Goal: Task Accomplishment & Management: Complete application form

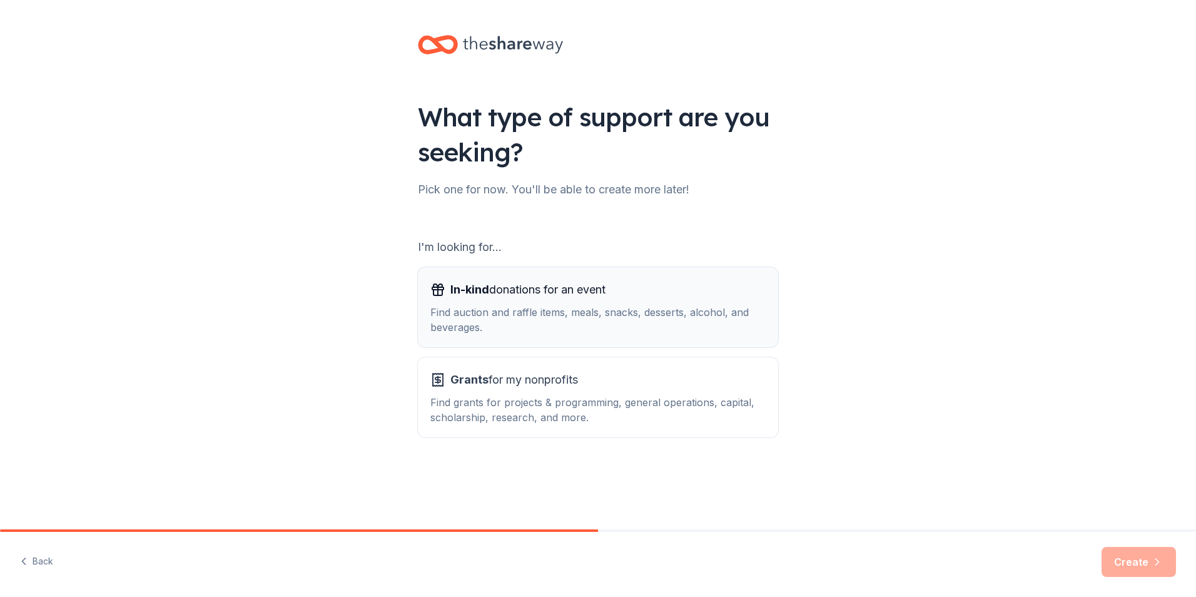
click at [499, 313] on div "Find auction and raffle items, meals, snacks, desserts, alcohol, and beverages." at bounding box center [597, 320] width 335 height 30
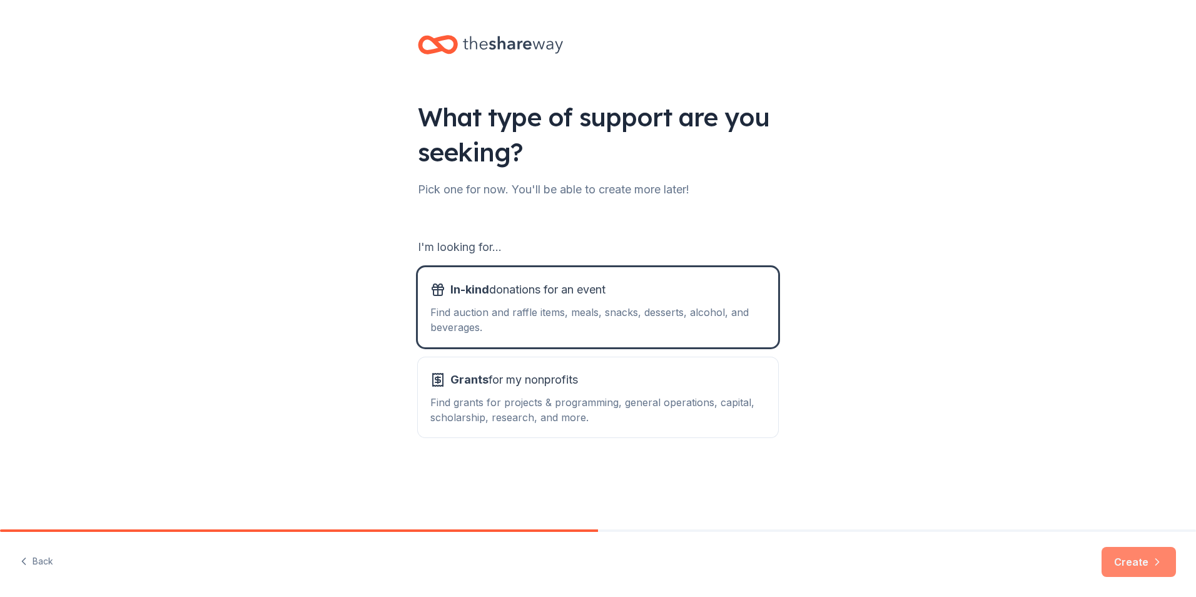
click at [1126, 564] on button "Create" at bounding box center [1139, 562] width 74 height 30
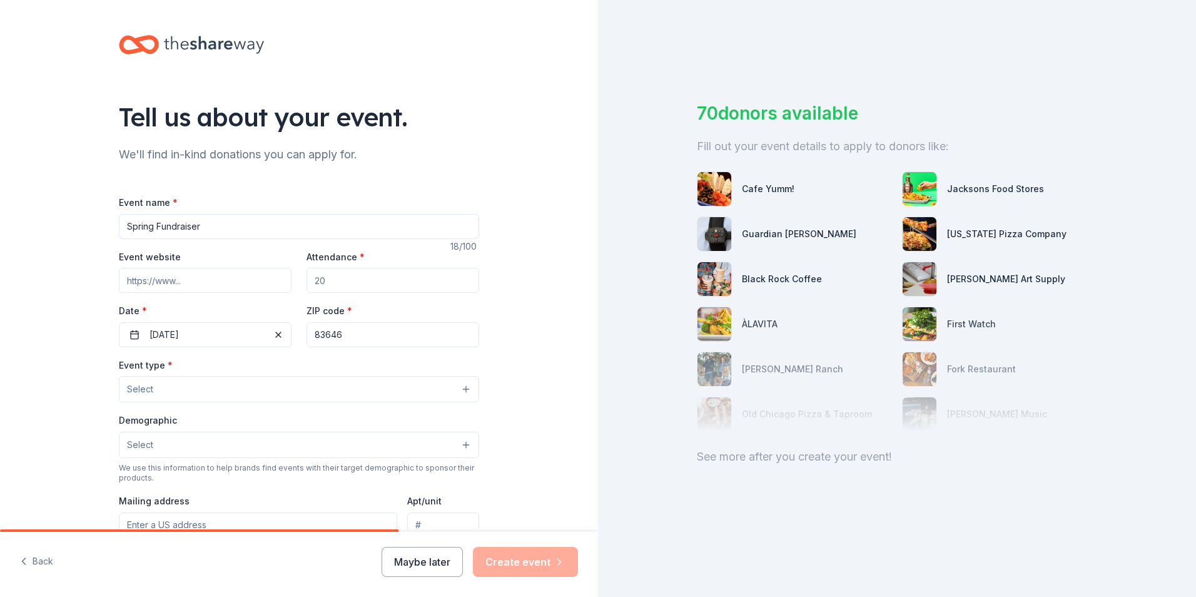
click at [313, 234] on input "Spring Fundraiser" at bounding box center [299, 226] width 360 height 25
click at [313, 235] on input "Spring Fundraiser" at bounding box center [299, 226] width 360 height 25
click at [315, 237] on input "Spring Fundraiser" at bounding box center [299, 226] width 360 height 25
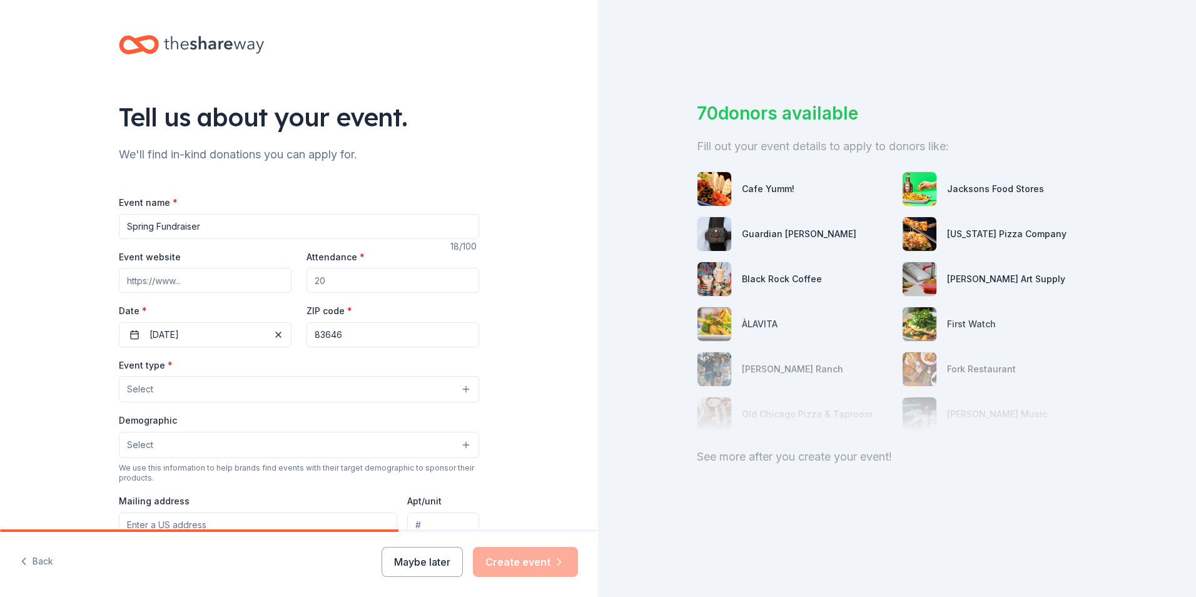
click at [315, 237] on input "Spring Fundraiser" at bounding box center [299, 226] width 360 height 25
click at [315, 238] on input "Spring Fundraiser" at bounding box center [299, 226] width 360 height 25
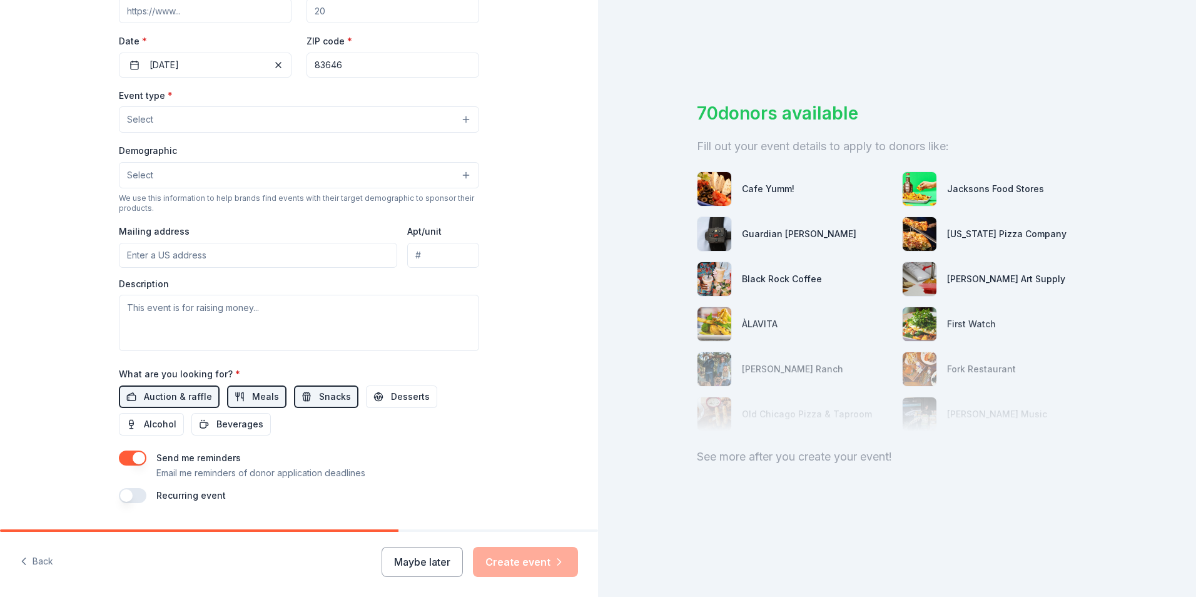
scroll to position [241, 0]
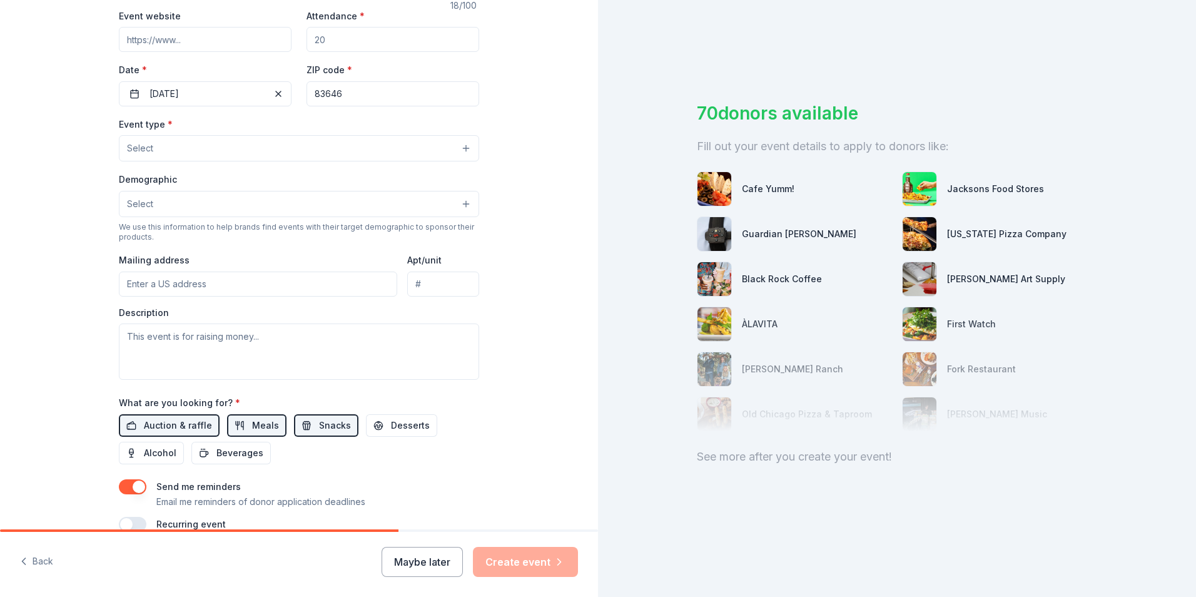
click at [445, 199] on button "Select" at bounding box center [299, 204] width 360 height 26
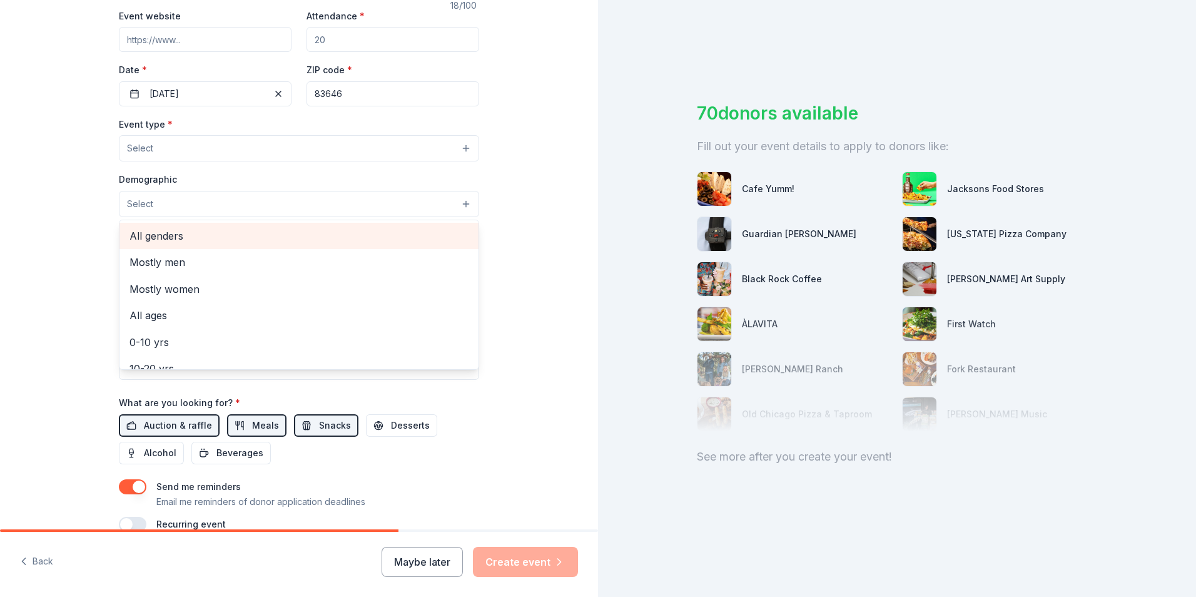
click at [297, 234] on span "All genders" at bounding box center [299, 236] width 339 height 16
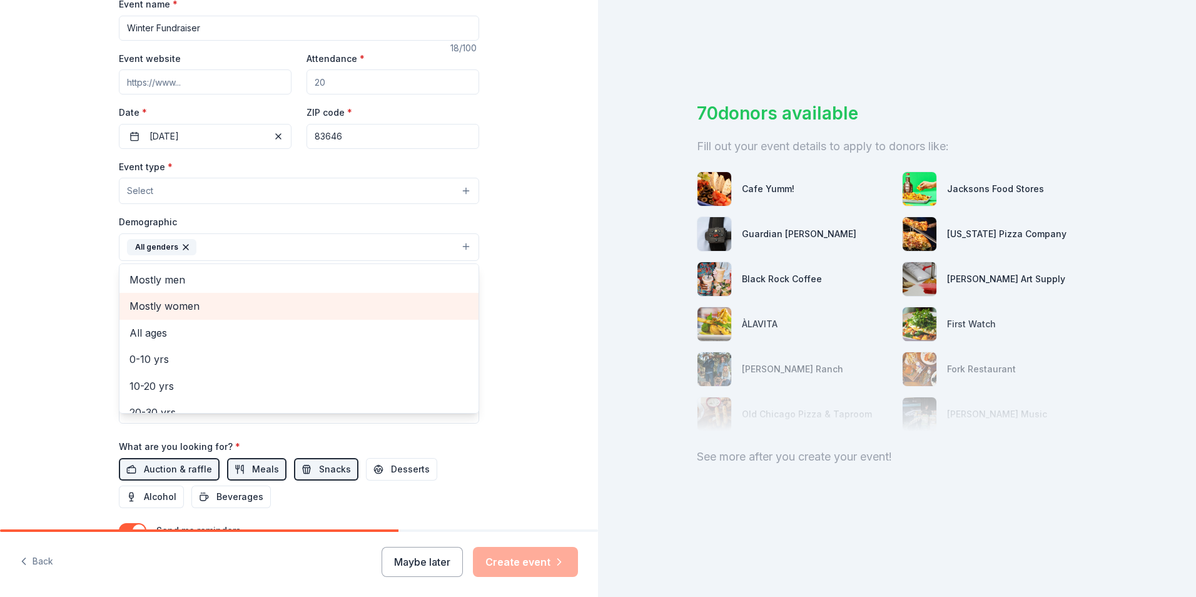
scroll to position [125, 0]
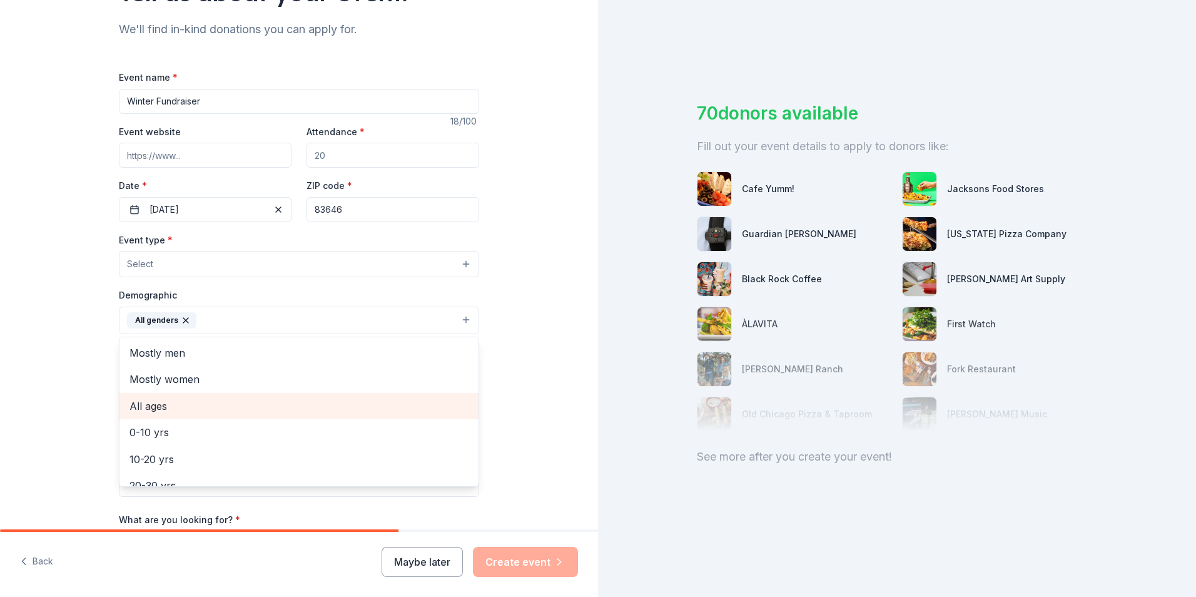
click at [270, 405] on span "All ages" at bounding box center [299, 406] width 339 height 16
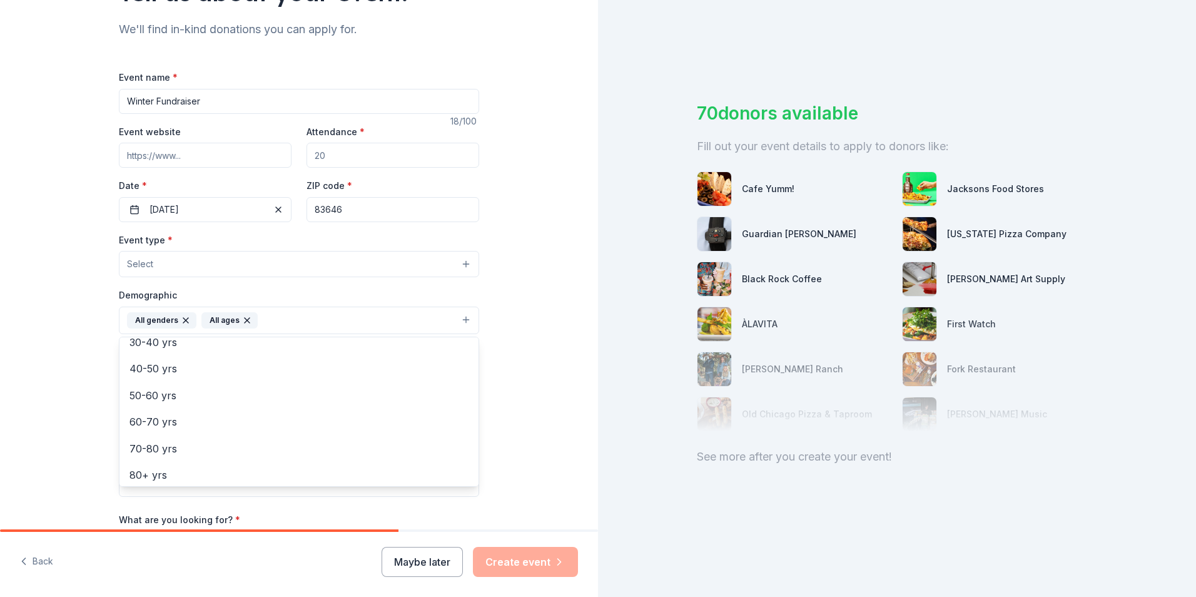
scroll to position [148, 0]
click at [537, 360] on div "Tell us about your event. We'll find in-kind donations you can apply for. Event…" at bounding box center [299, 292] width 598 height 834
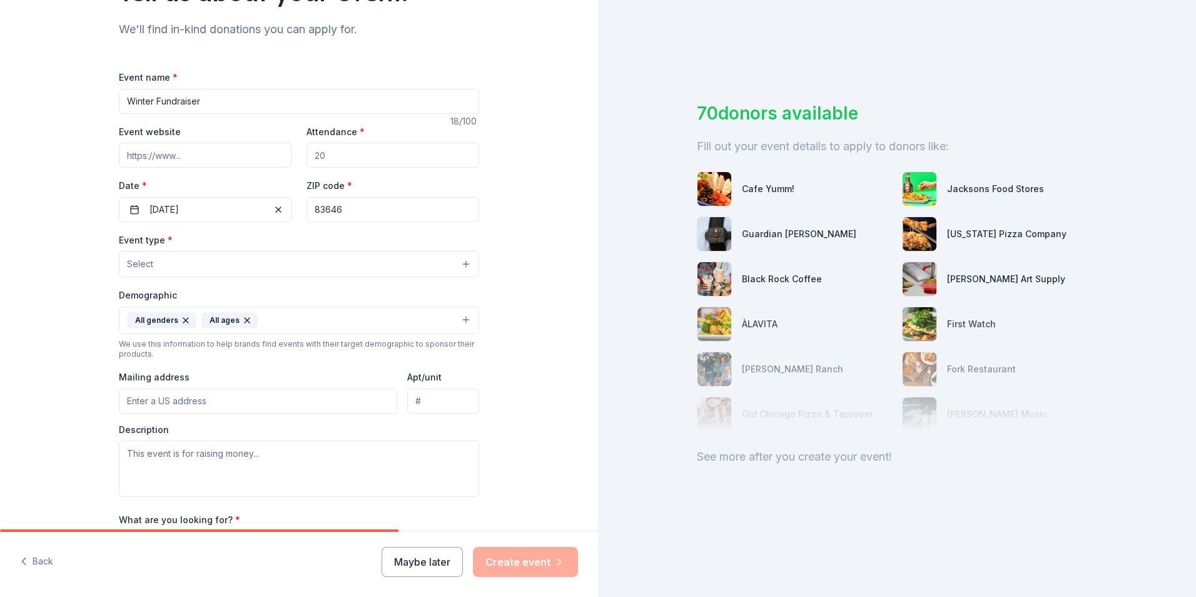
click at [178, 255] on button "Select" at bounding box center [299, 264] width 360 height 26
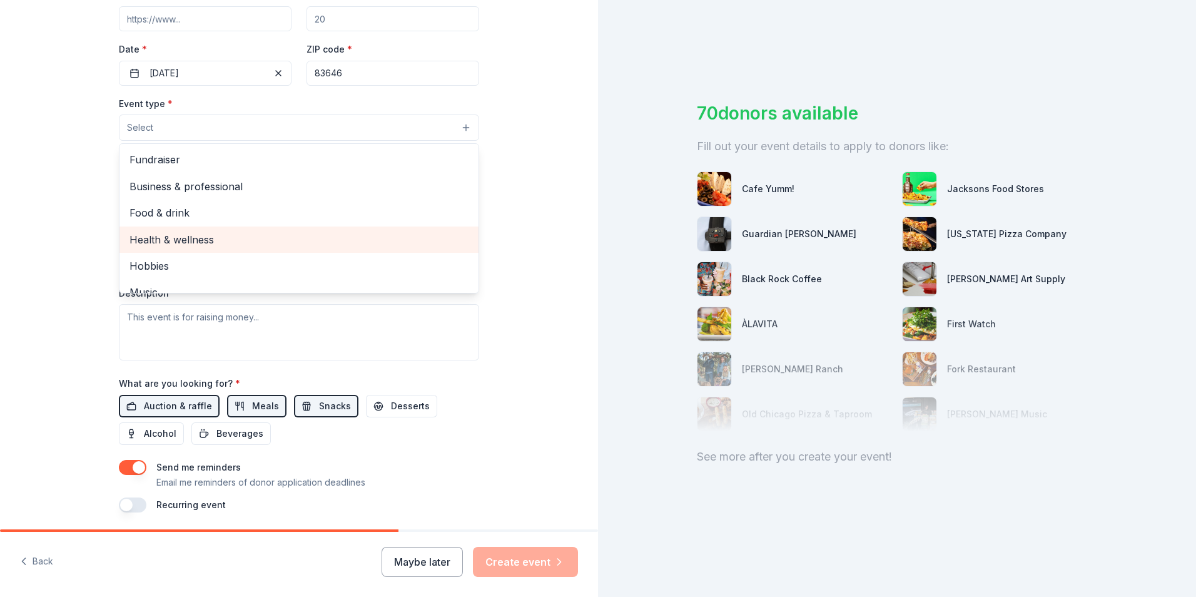
scroll to position [242, 0]
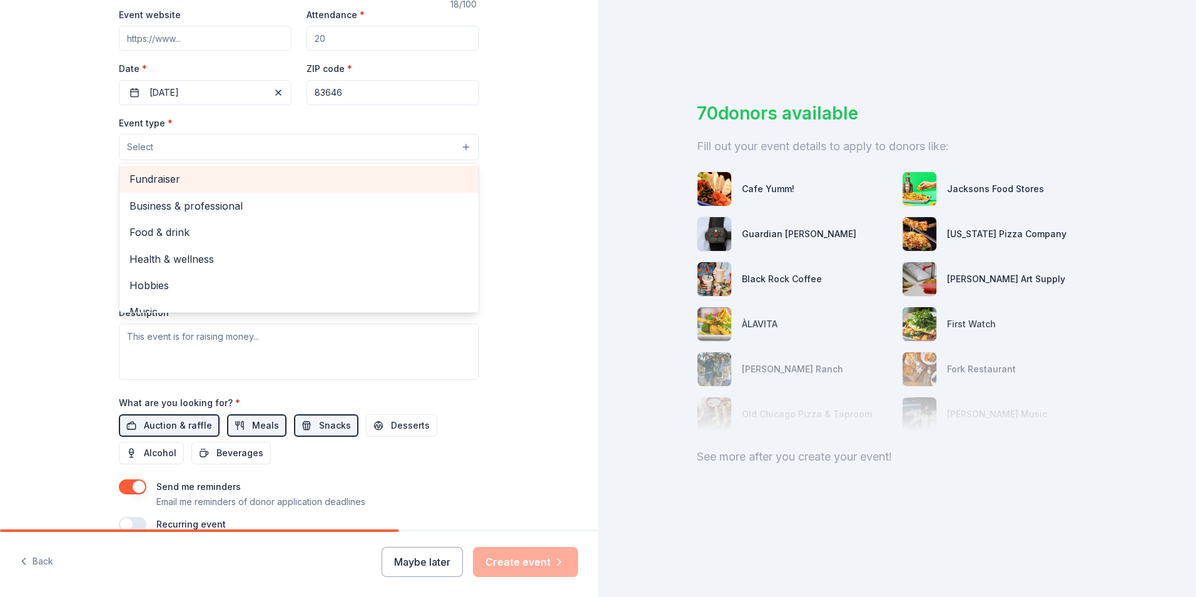
click at [180, 181] on span "Fundraiser" at bounding box center [299, 179] width 339 height 16
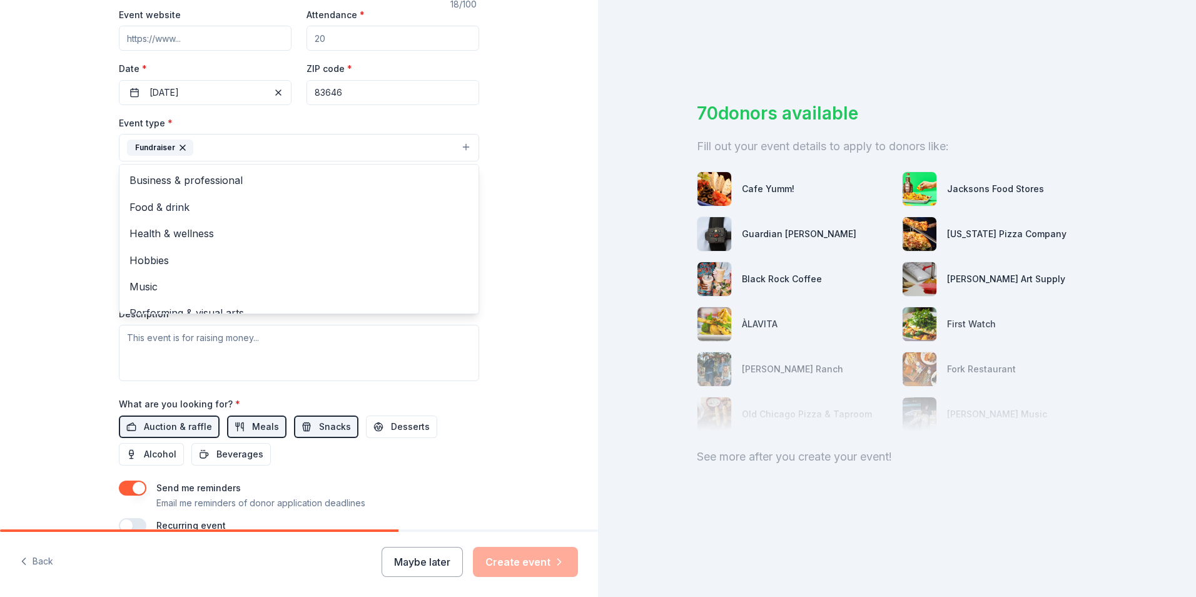
click at [517, 259] on div "Tell us about your event. We'll find in-kind donations you can apply for. Event…" at bounding box center [299, 175] width 598 height 835
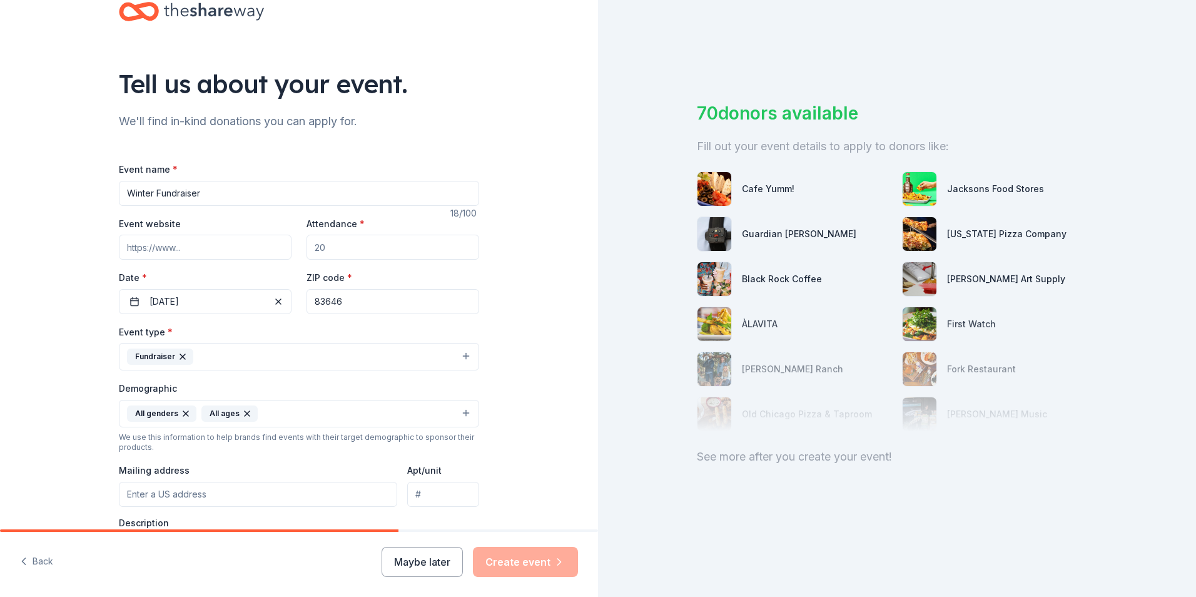
scroll to position [125, 0]
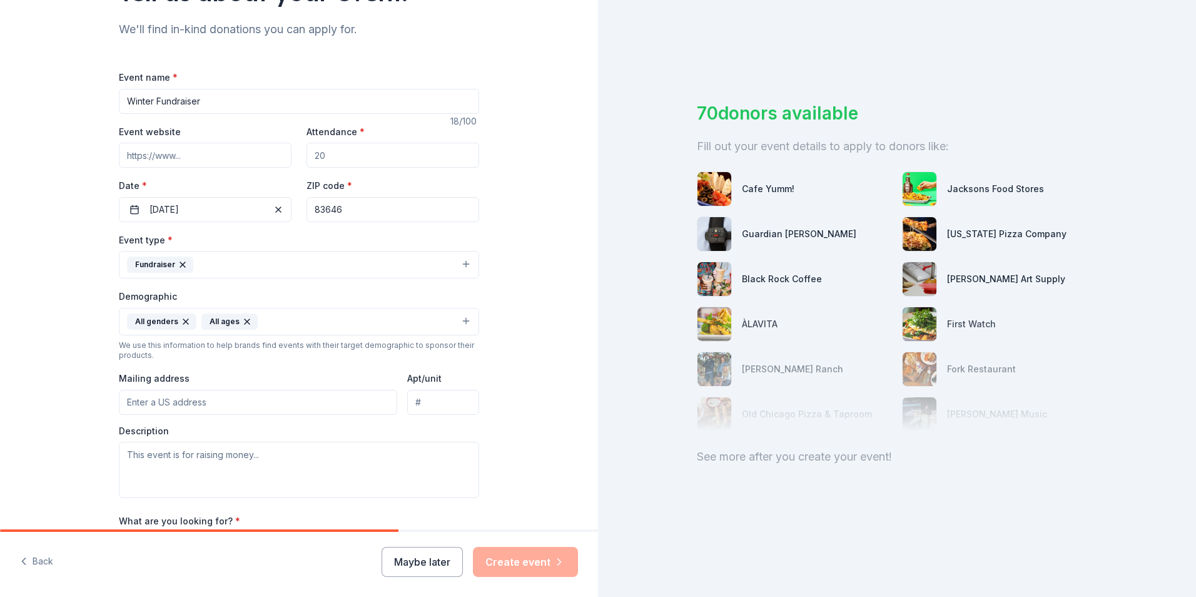
click at [254, 100] on input "Winter Fundraiser" at bounding box center [299, 101] width 360 height 25
type input "Winter Fundraiser for Softball Team"
click at [241, 213] on button "03/17/2025" at bounding box center [205, 209] width 173 height 25
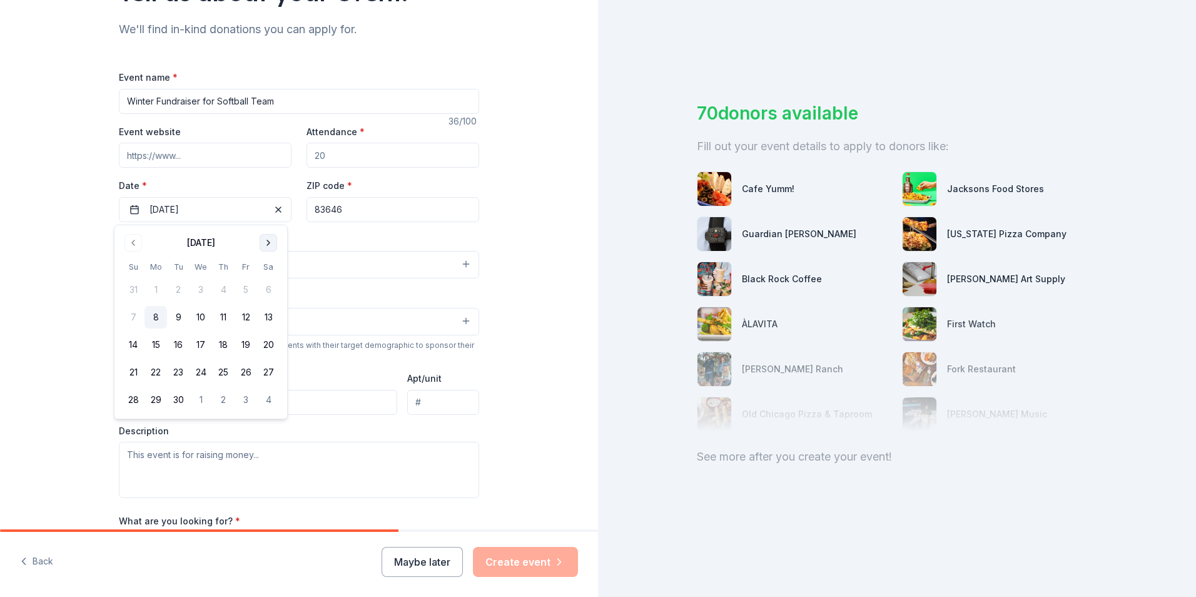
click at [267, 240] on button "Go to next month" at bounding box center [269, 243] width 18 height 18
click at [247, 342] on button "17" at bounding box center [246, 344] width 23 height 23
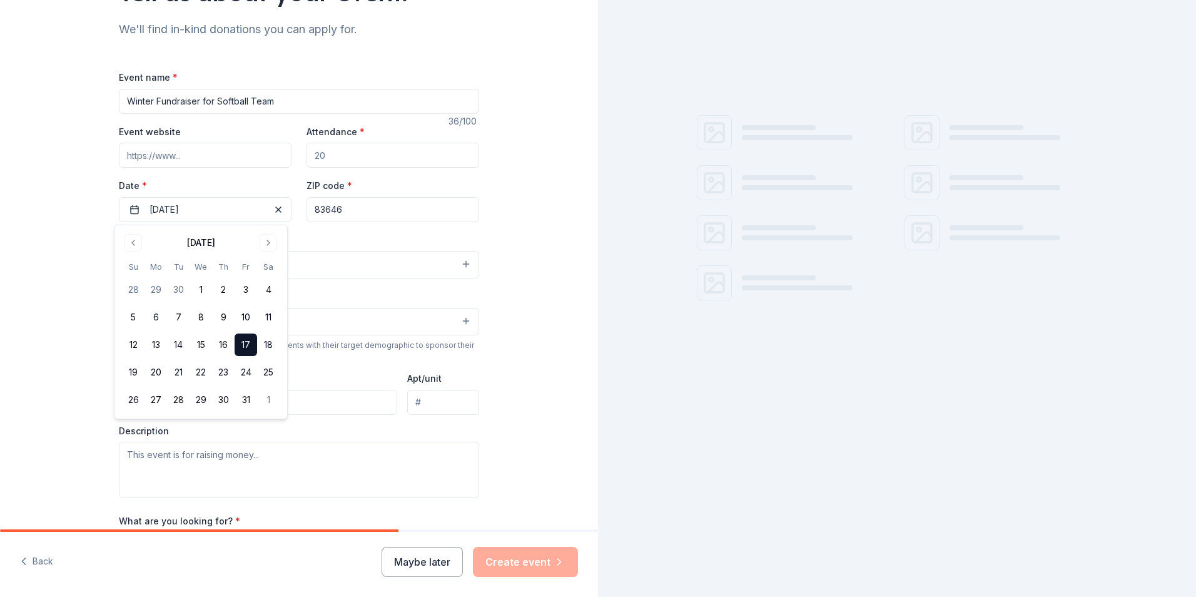
click at [354, 233] on div "Event type * Fundraiser" at bounding box center [299, 255] width 360 height 47
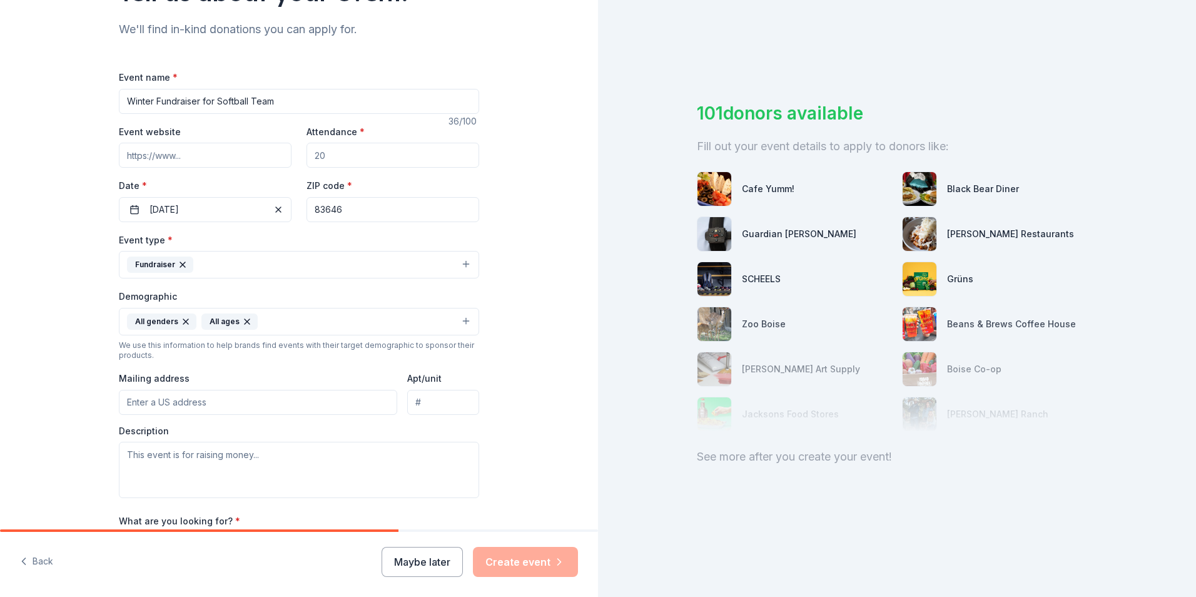
click at [307, 399] on input "Mailing address" at bounding box center [258, 402] width 278 height 25
click at [290, 397] on input "1182 E Grand Canyon St." at bounding box center [258, 402] width 278 height 25
type input "1182 E Grand Canyon St, Meridian ID 83646"
type input "phone # 208-912-2374"
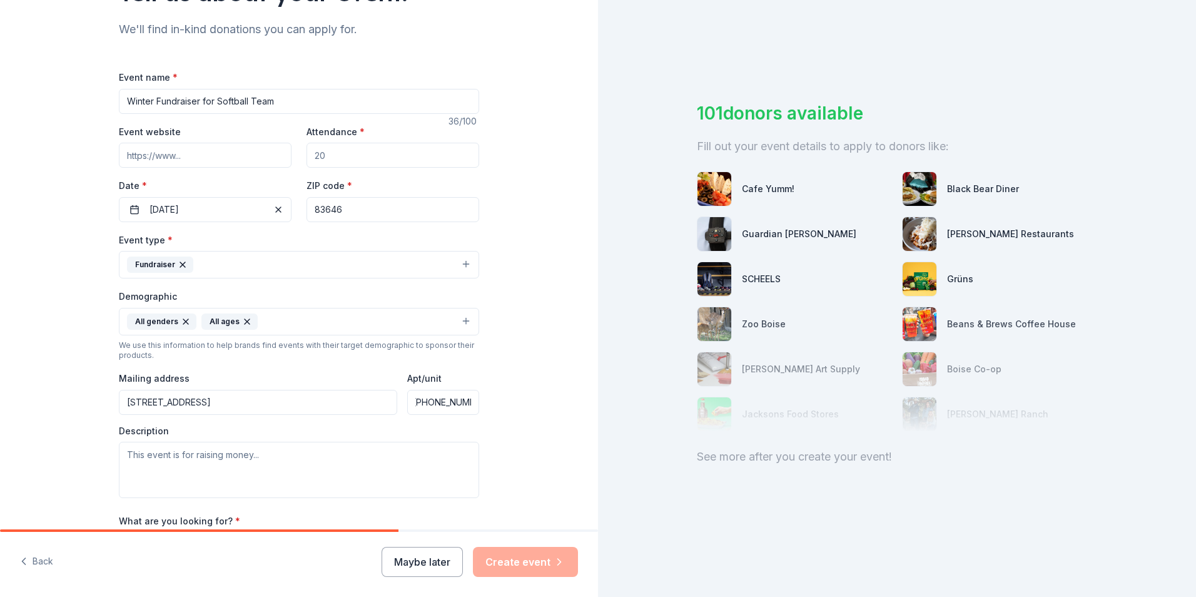
drag, startPoint x: 407, startPoint y: 409, endPoint x: 634, endPoint y: 445, distance: 230.0
click at [634, 445] on div "Tell us about your event. We'll find in-kind donations you can apply for. Event…" at bounding box center [598, 298] width 1196 height 597
click at [301, 453] on textarea at bounding box center [299, 470] width 360 height 56
type textarea "h"
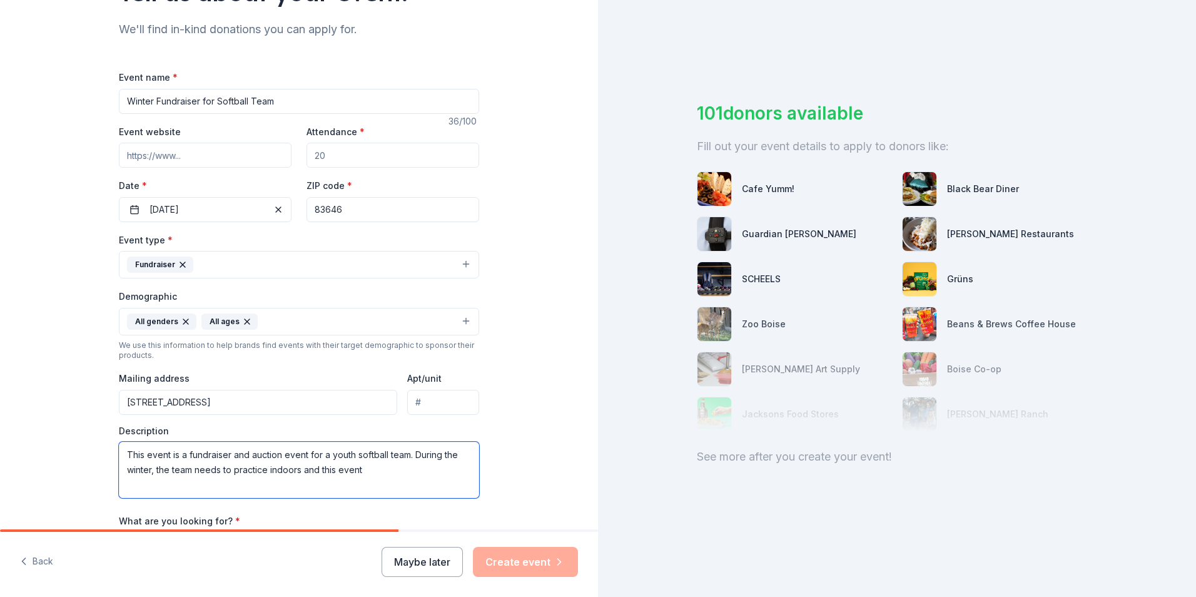
click at [368, 474] on textarea "This event is a fundraiser and auction event for a youth softball team. During …" at bounding box center [299, 470] width 360 height 56
click at [360, 464] on textarea "This event is a fundraiser and auction event for a youth softball team. During …" at bounding box center [299, 470] width 360 height 56
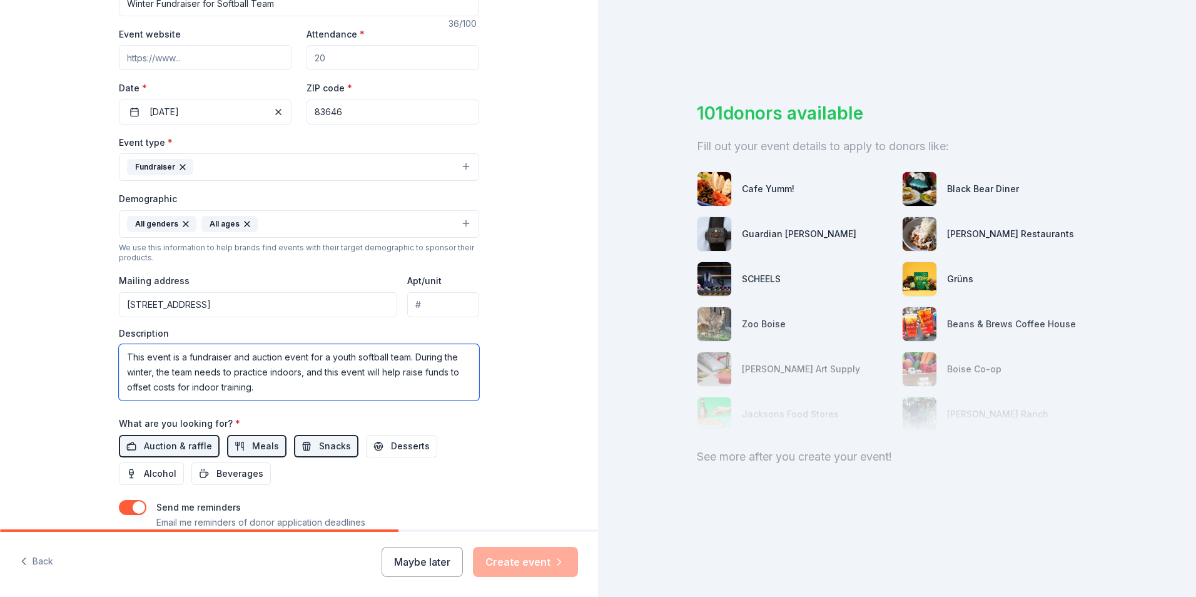
scroll to position [250, 0]
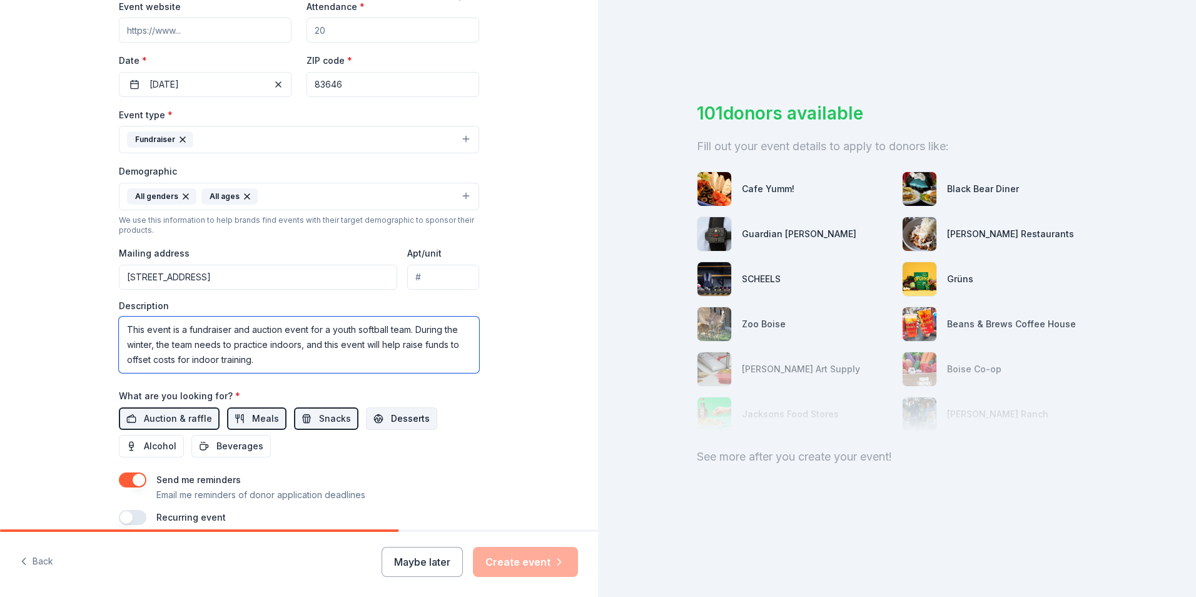
type textarea "This event is a fundraiser and auction event for a youth softball team. During …"
click at [391, 416] on span "Desserts" at bounding box center [410, 418] width 39 height 15
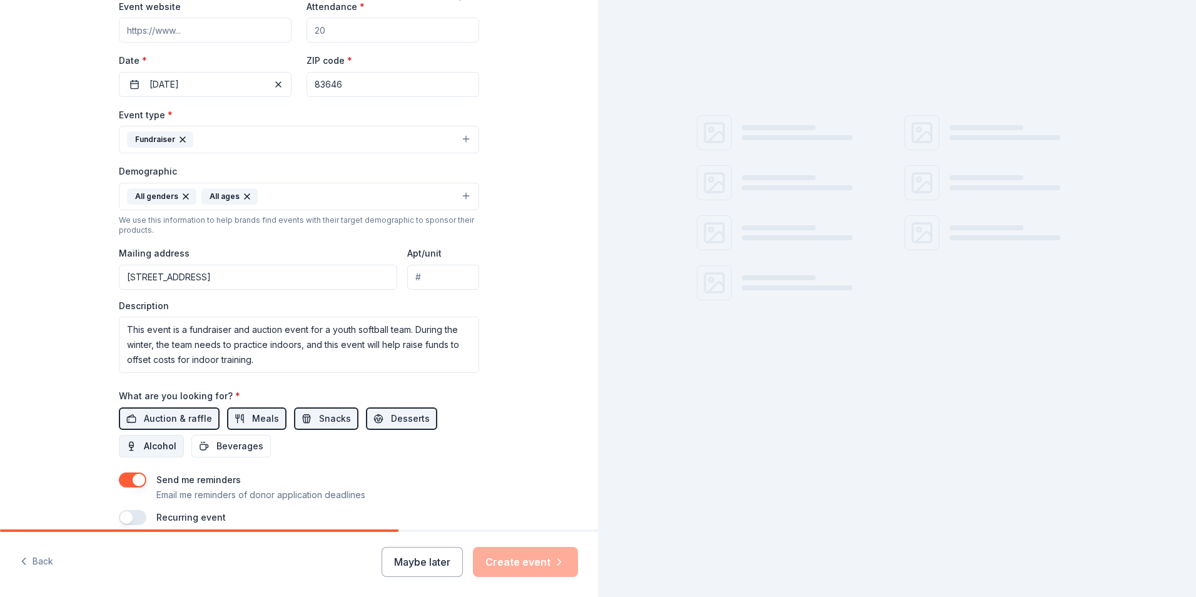
click at [144, 447] on span "Alcohol" at bounding box center [160, 446] width 33 height 15
click at [219, 454] on button "Beverages" at bounding box center [230, 446] width 79 height 23
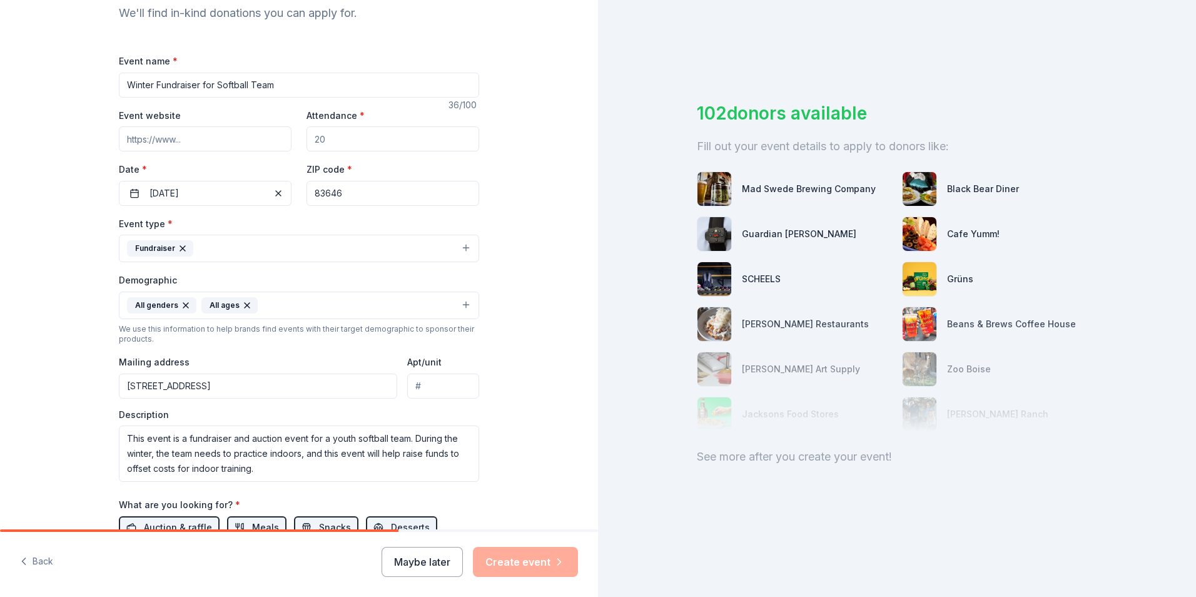
scroll to position [118, 0]
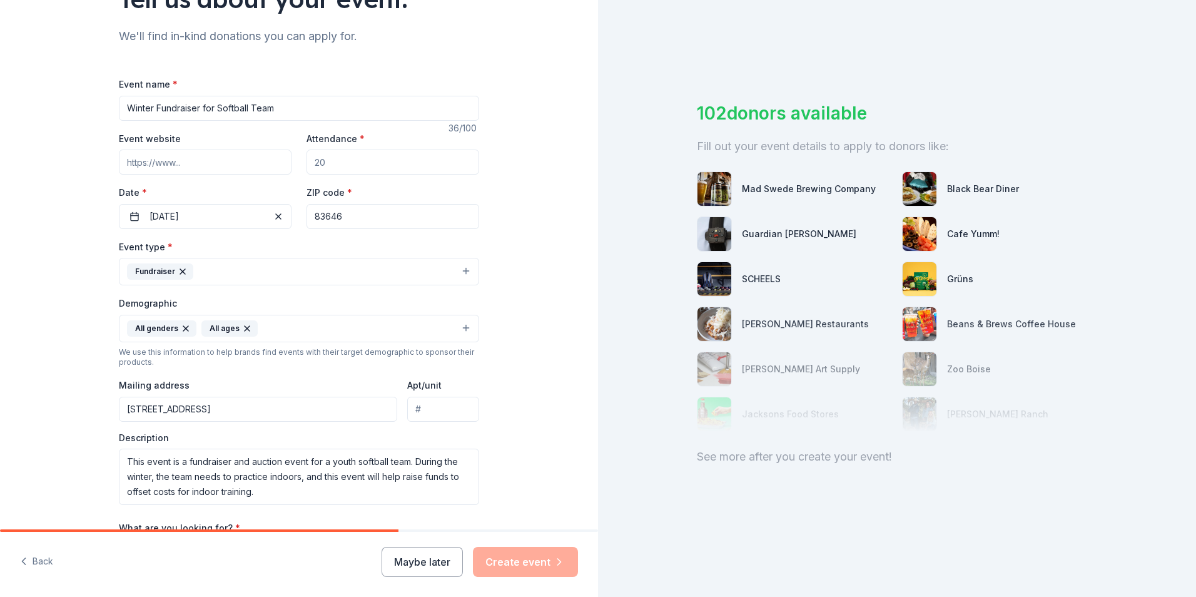
click at [344, 161] on input "Attendance *" at bounding box center [393, 162] width 173 height 25
drag, startPoint x: 344, startPoint y: 161, endPoint x: 274, endPoint y: 160, distance: 69.5
click at [274, 160] on div "Event website Attendance * Date * 10/17/2025 ZIP code * 83646" at bounding box center [299, 180] width 360 height 98
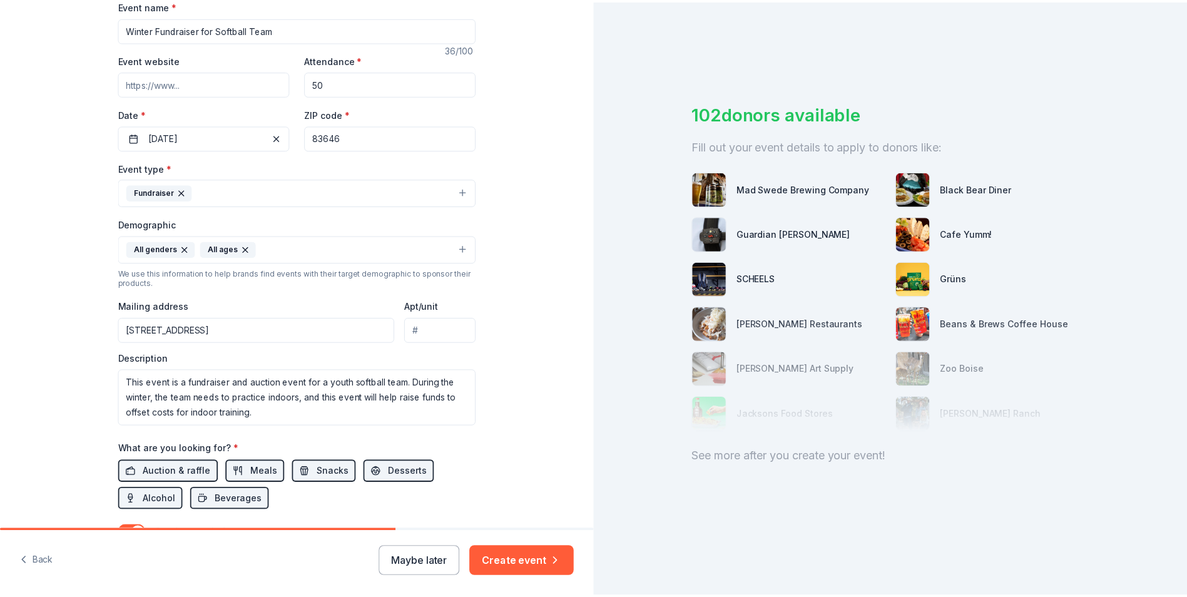
scroll to position [306, 0]
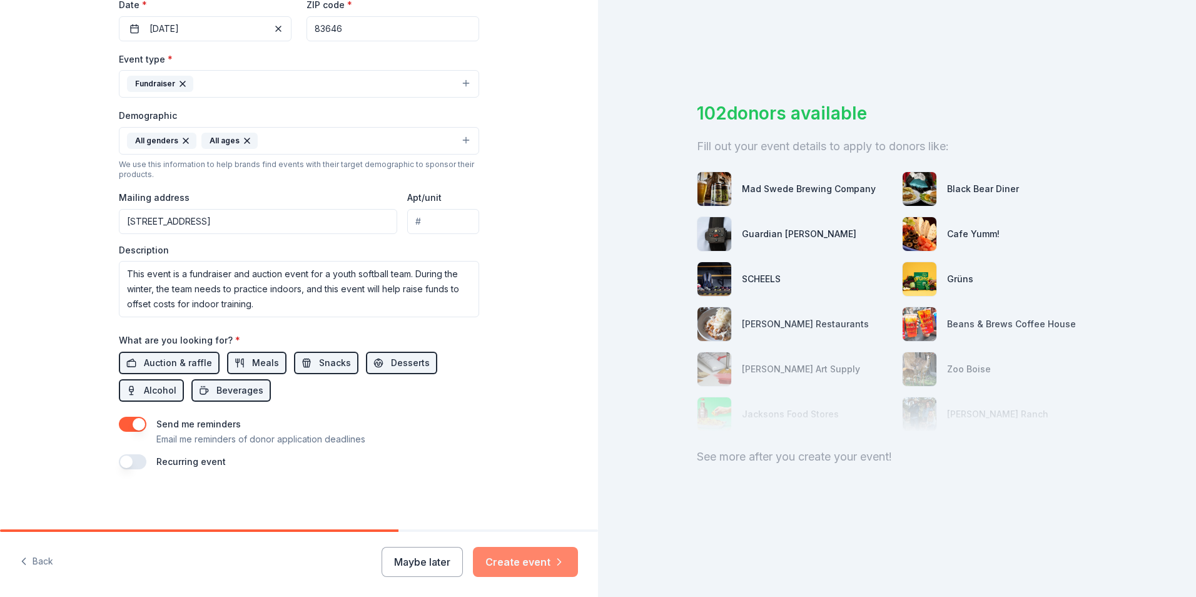
type input "50"
click at [530, 562] on button "Create event" at bounding box center [525, 562] width 105 height 30
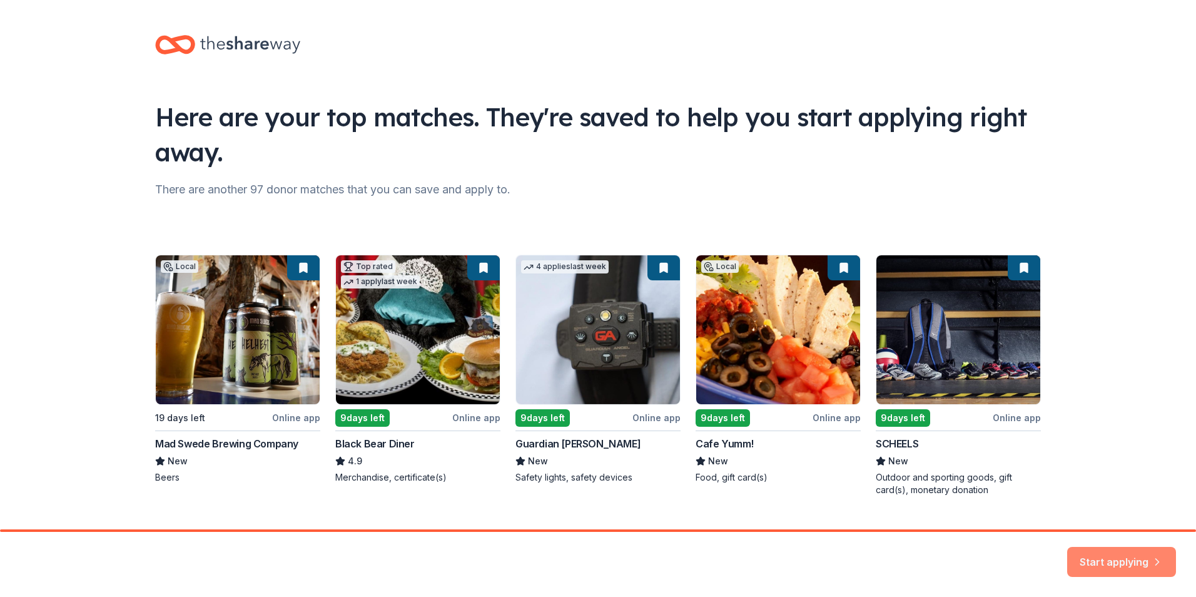
click at [1134, 556] on button "Start applying" at bounding box center [1121, 554] width 109 height 30
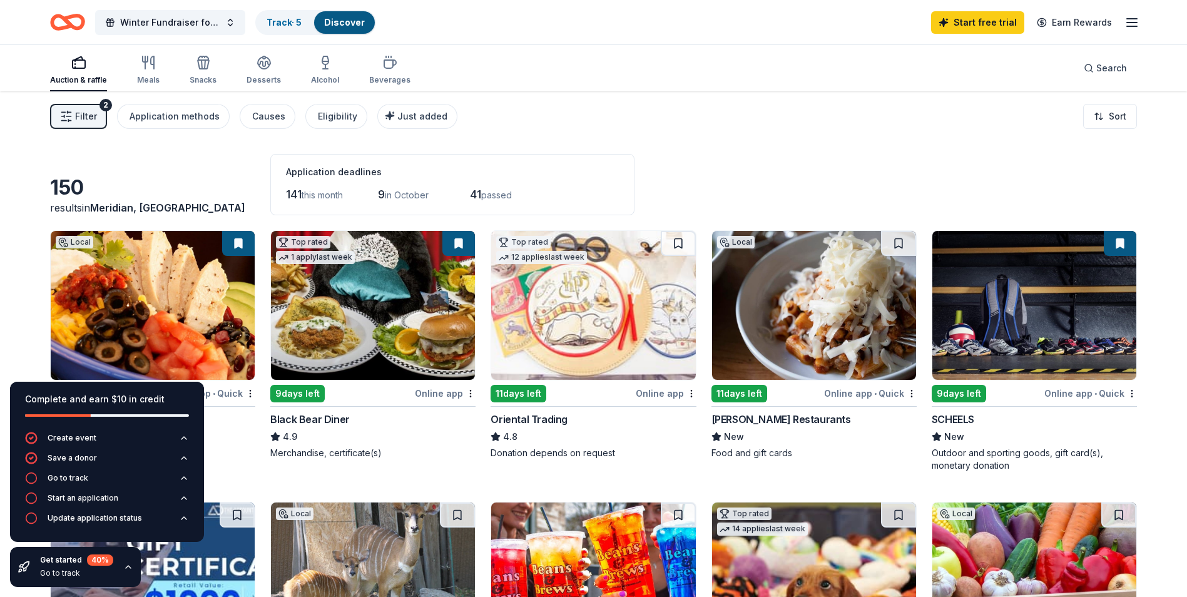
click at [1064, 325] on img at bounding box center [1034, 305] width 204 height 149
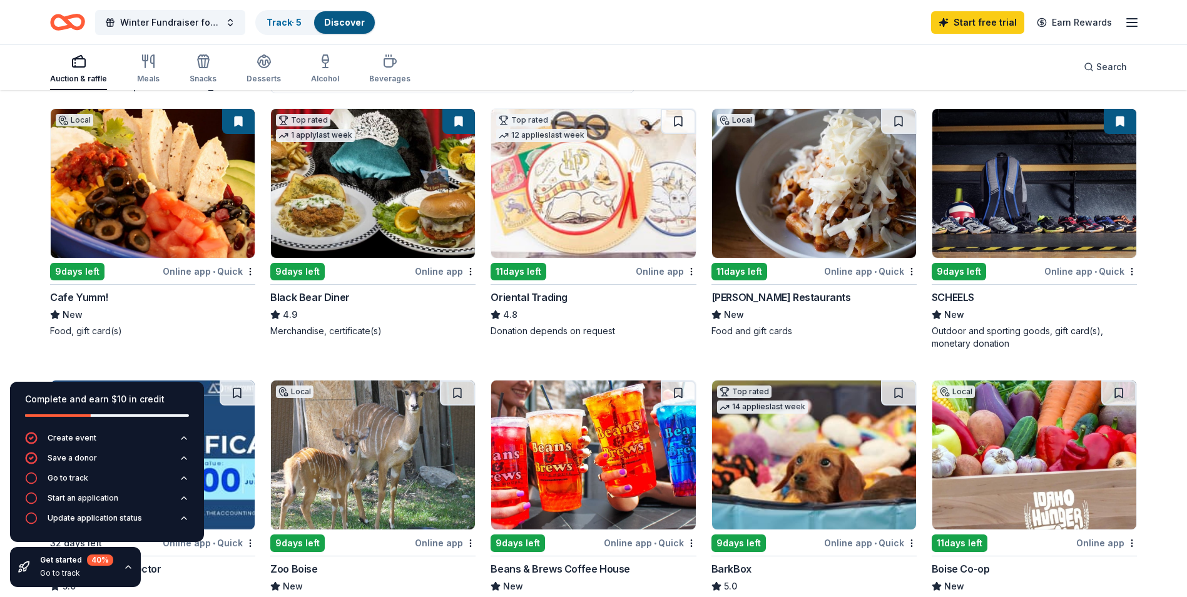
scroll to position [125, 0]
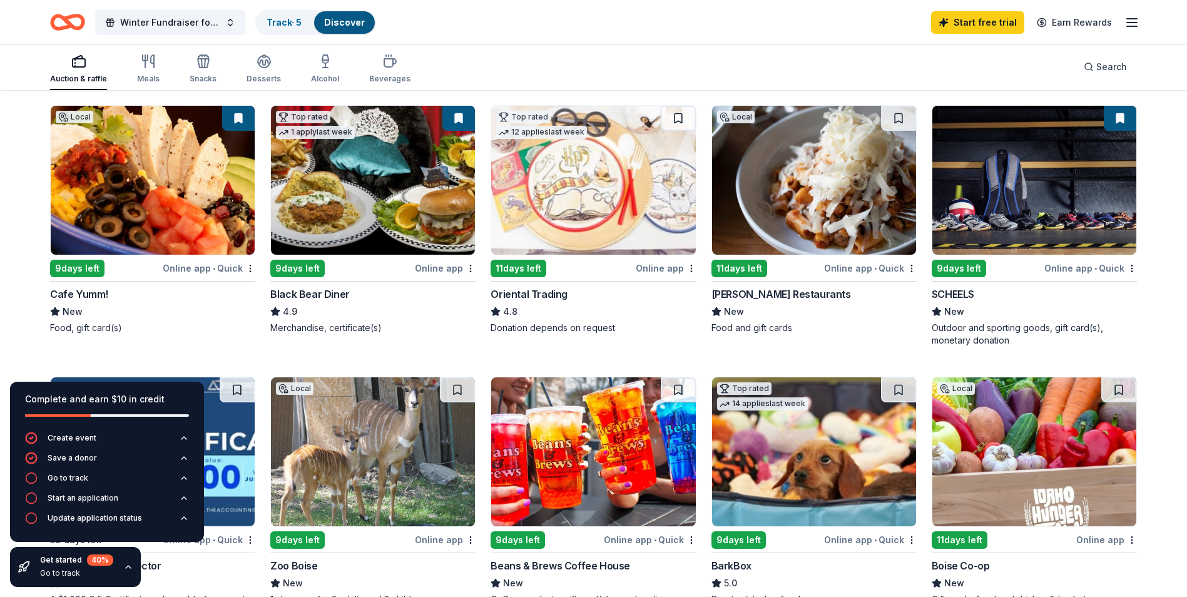
click at [380, 193] on img at bounding box center [373, 180] width 204 height 149
click at [195, 195] on img at bounding box center [153, 180] width 204 height 149
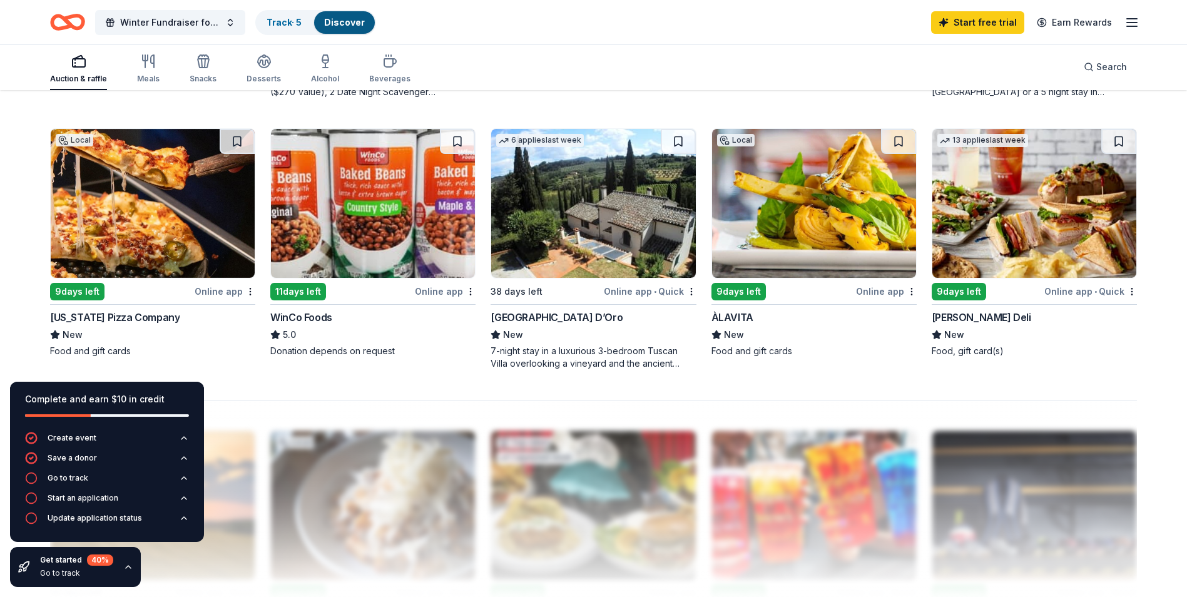
scroll to position [939, 0]
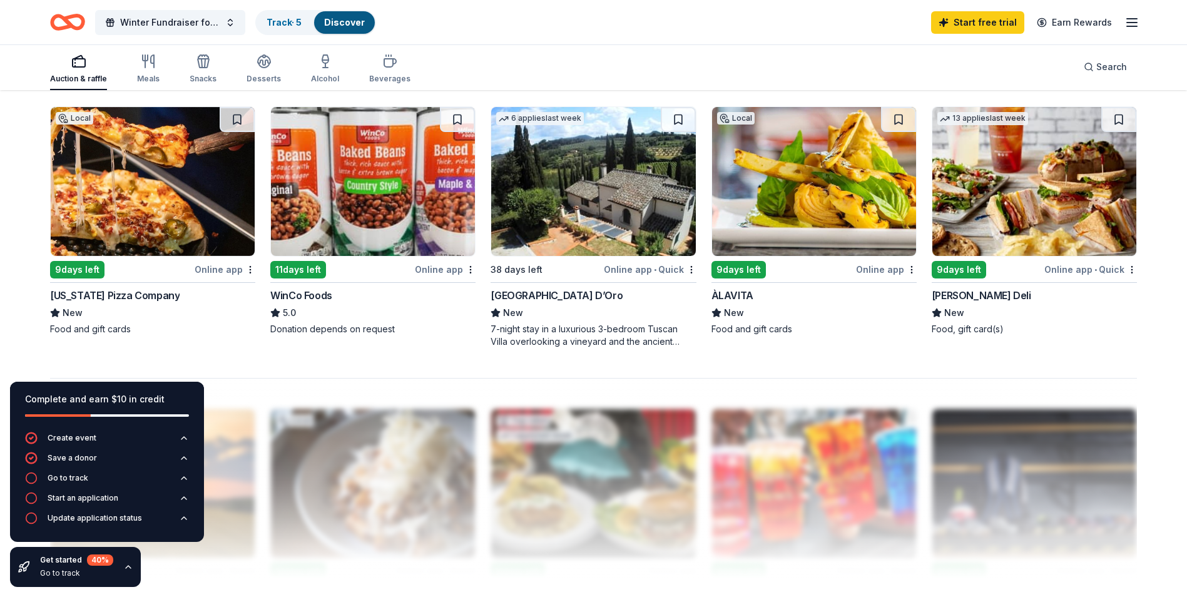
click at [173, 185] on img at bounding box center [153, 181] width 204 height 149
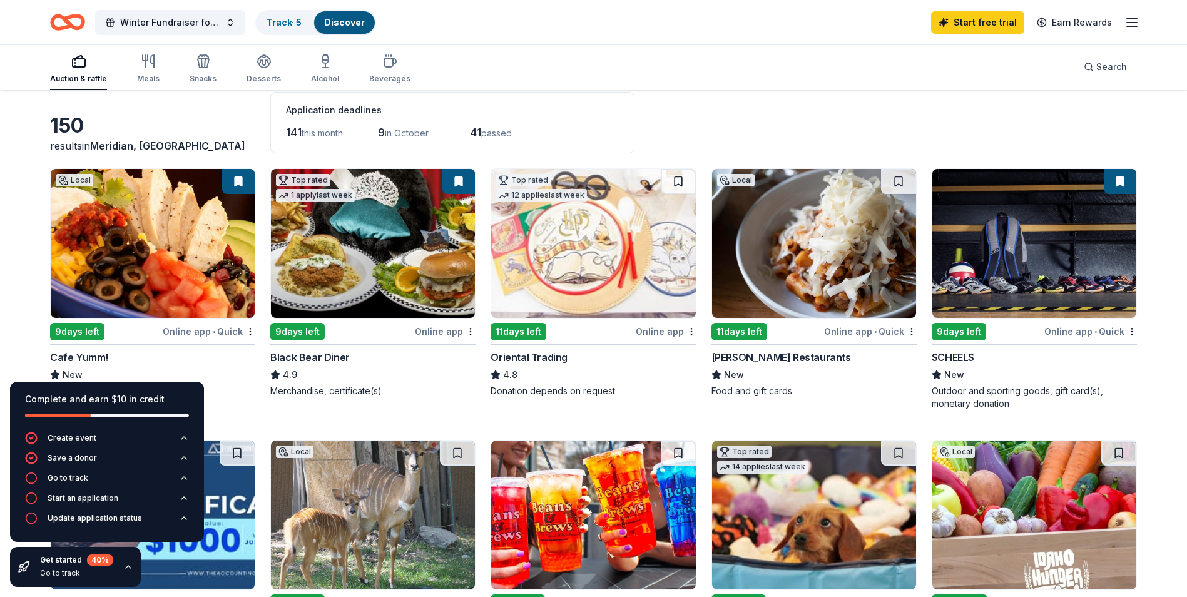
scroll to position [0, 0]
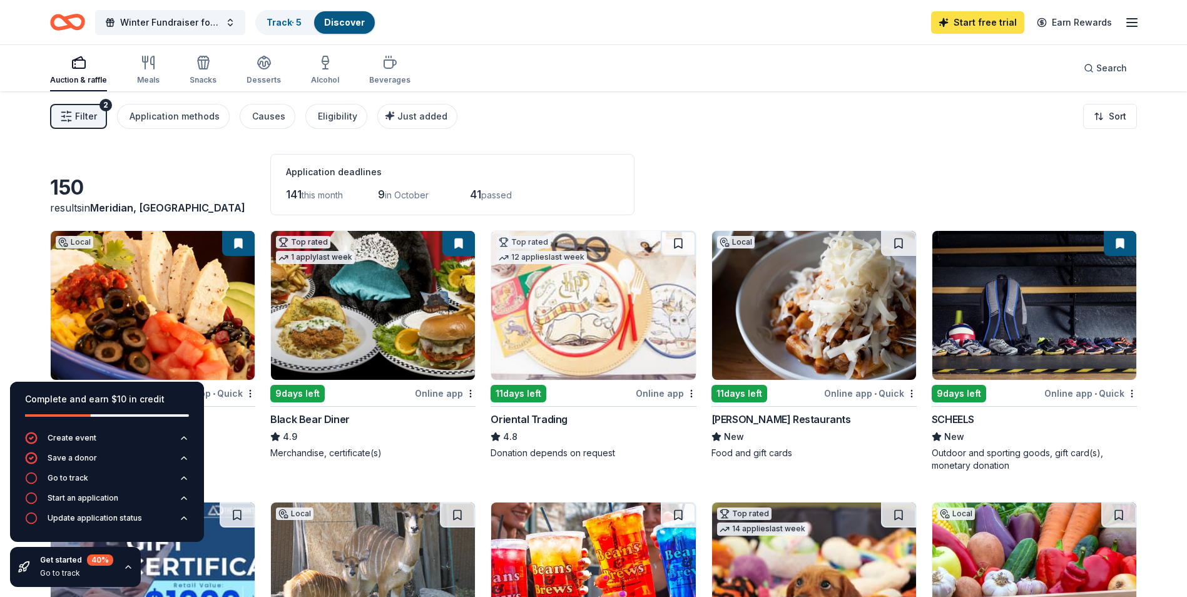
click at [1004, 19] on link "Start free trial" at bounding box center [977, 22] width 93 height 23
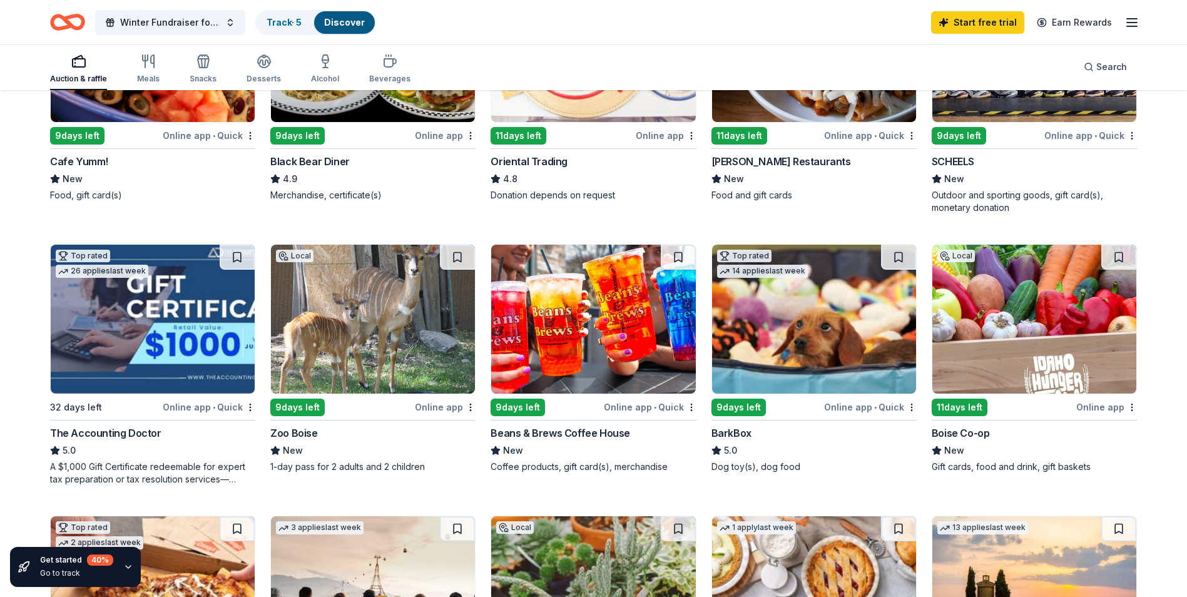
scroll to position [283, 0]
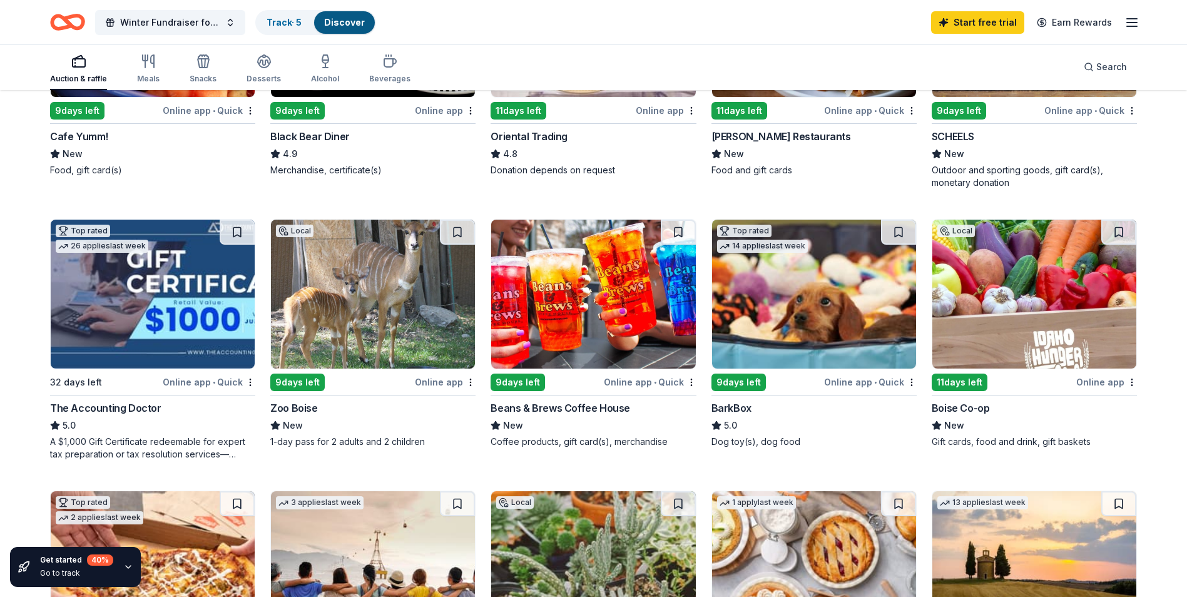
click at [795, 296] on img at bounding box center [814, 294] width 204 height 149
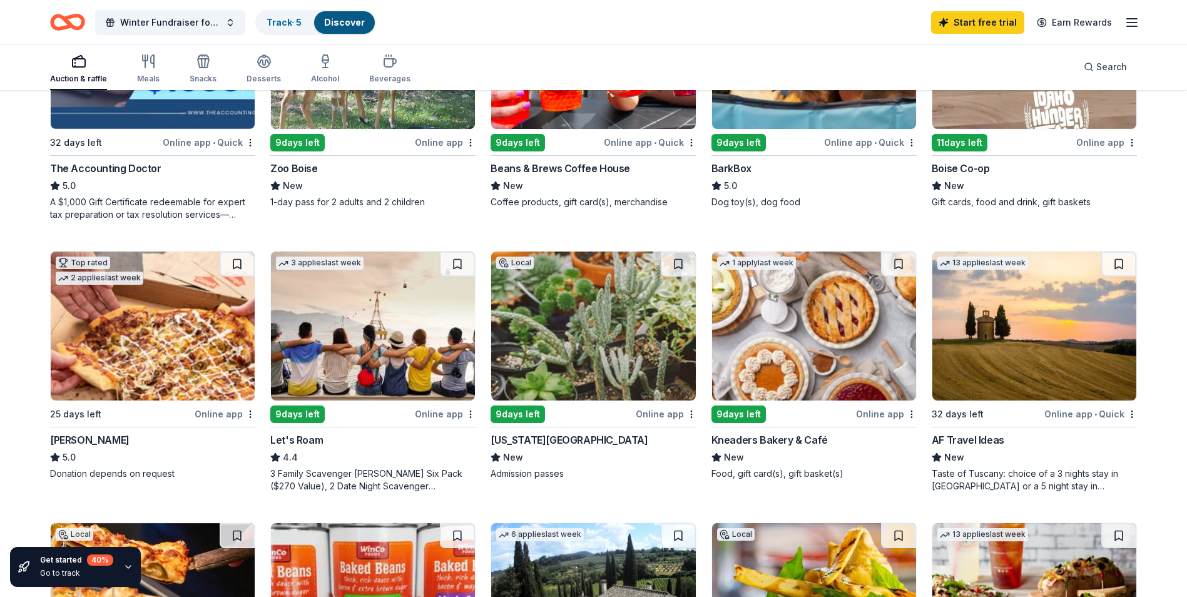
scroll to position [533, 0]
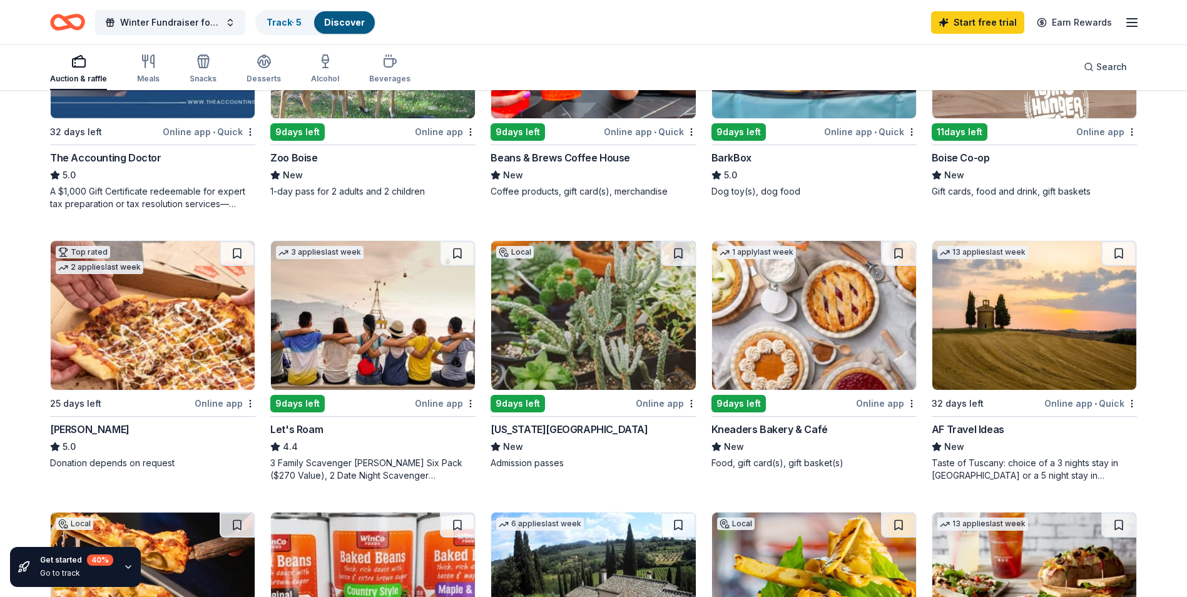
click at [823, 336] on img at bounding box center [814, 315] width 204 height 149
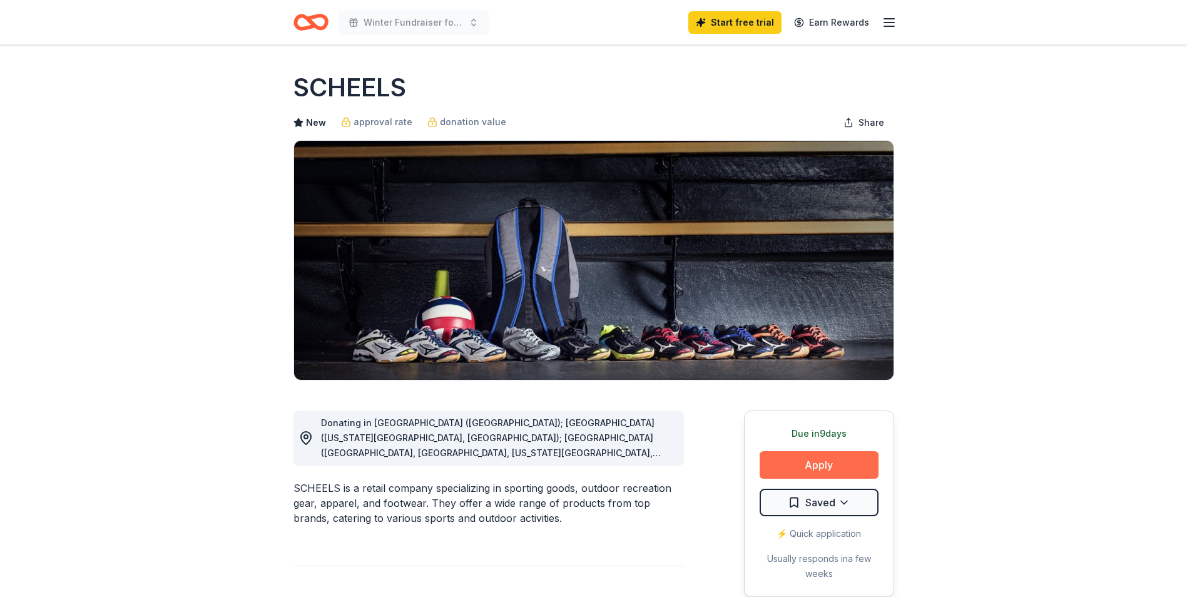
click at [817, 461] on button "Apply" at bounding box center [819, 465] width 119 height 28
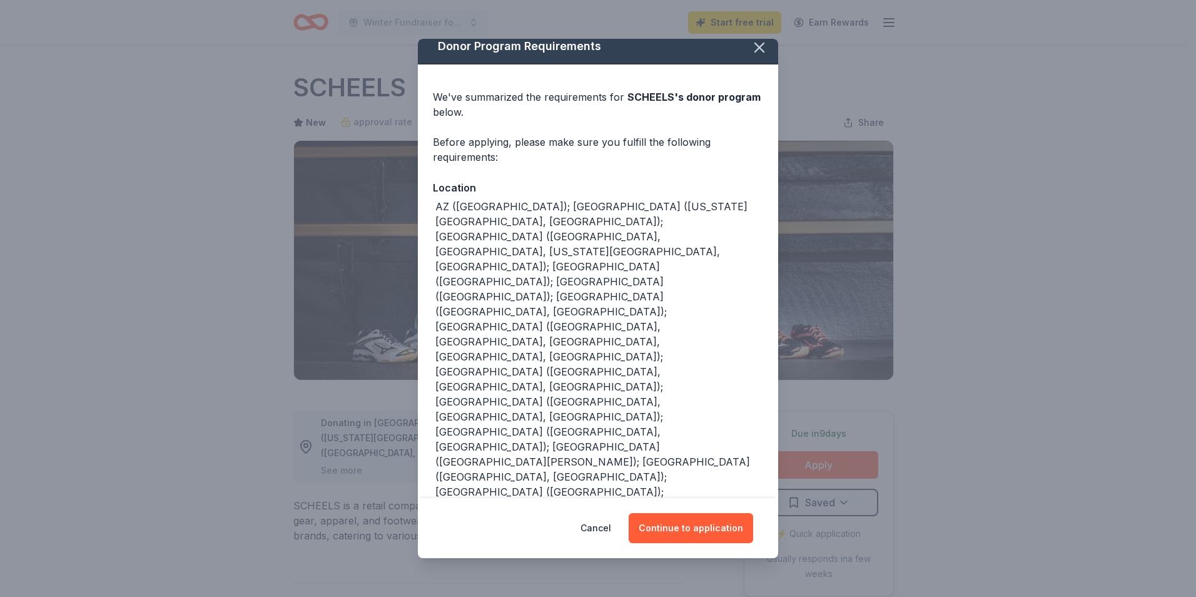
scroll to position [13, 0]
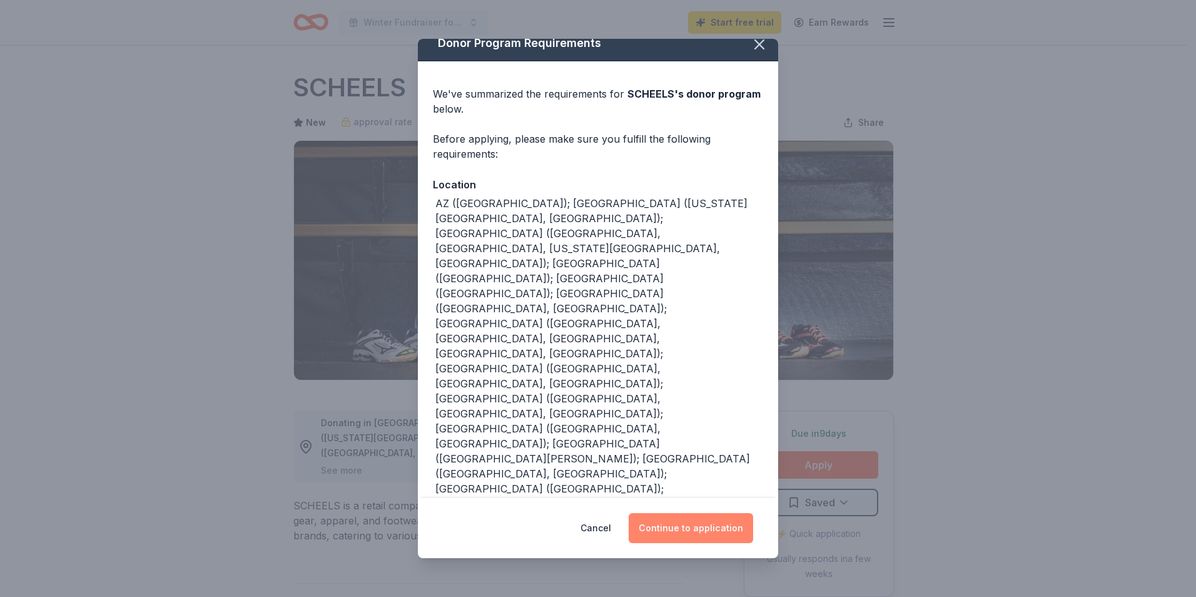
click at [698, 534] on button "Continue to application" at bounding box center [691, 528] width 125 height 30
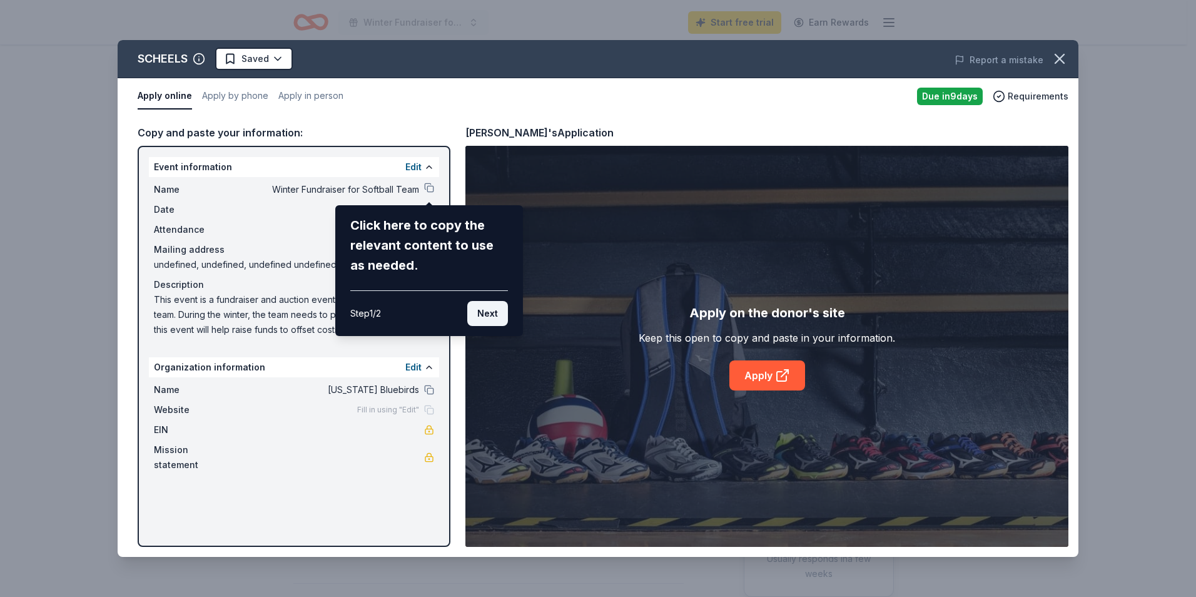
click at [484, 314] on button "Next" at bounding box center [487, 313] width 41 height 25
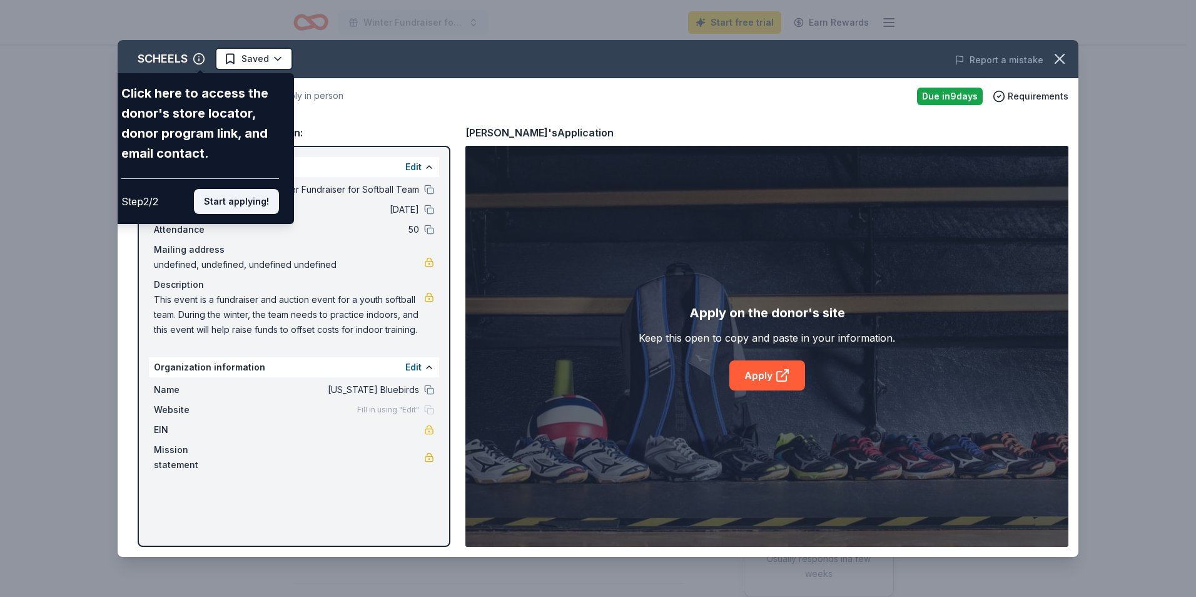
click at [253, 197] on button "Start applying!" at bounding box center [236, 201] width 85 height 25
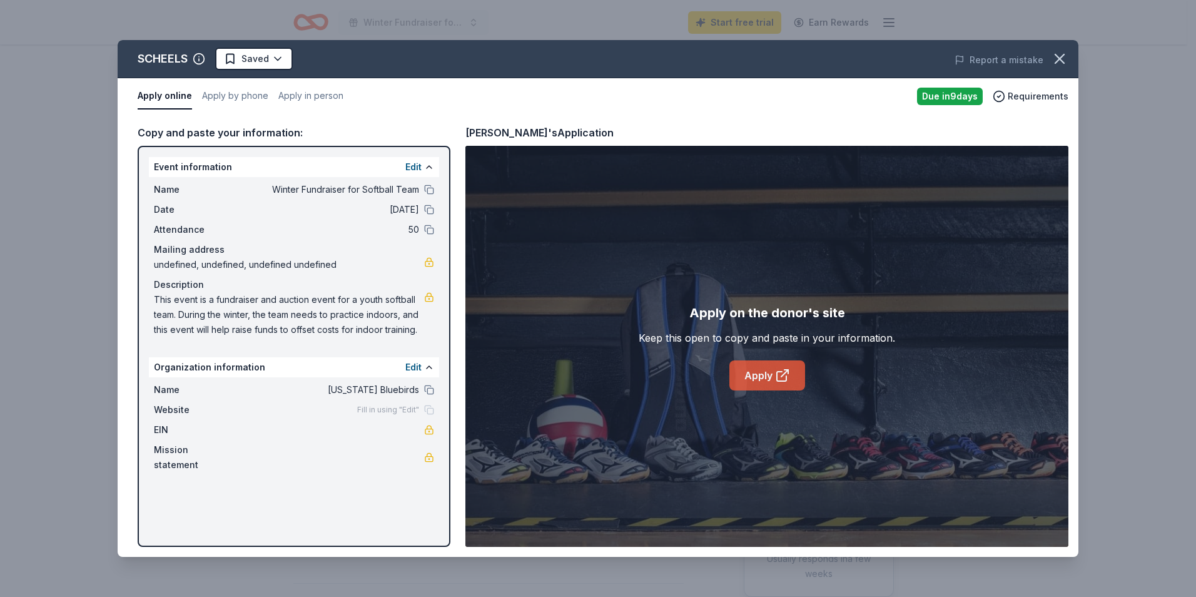
click at [761, 374] on link "Apply" at bounding box center [768, 375] width 76 height 30
click at [295, 96] on button "Apply in person" at bounding box center [310, 96] width 65 height 26
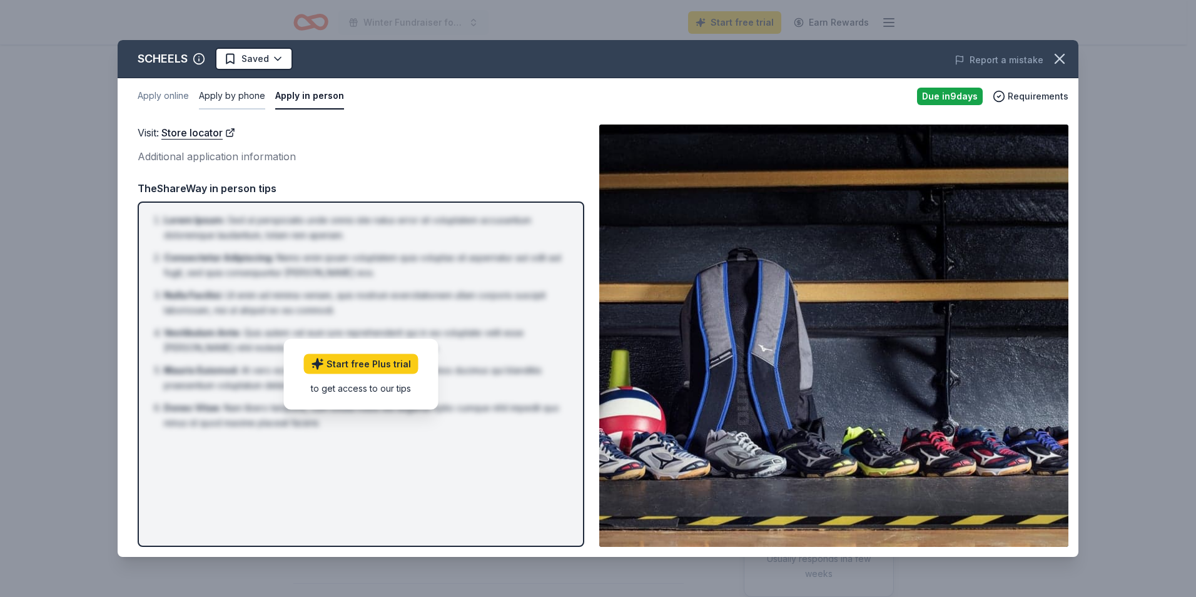
click at [260, 97] on button "Apply by phone" at bounding box center [232, 96] width 66 height 26
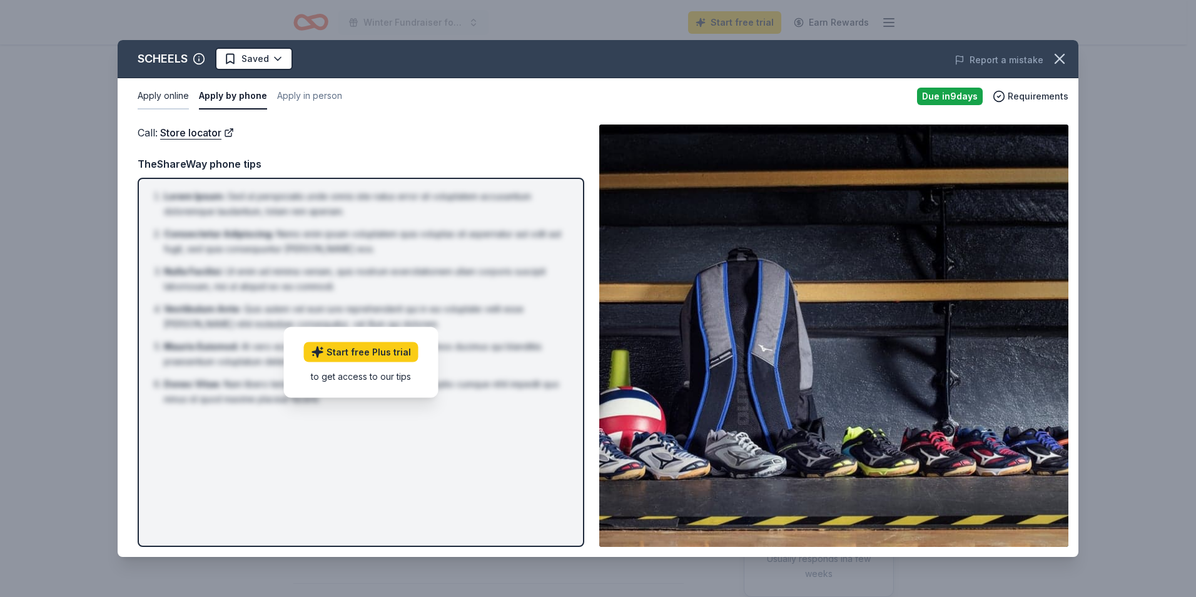
click at [173, 96] on button "Apply online" at bounding box center [163, 96] width 51 height 26
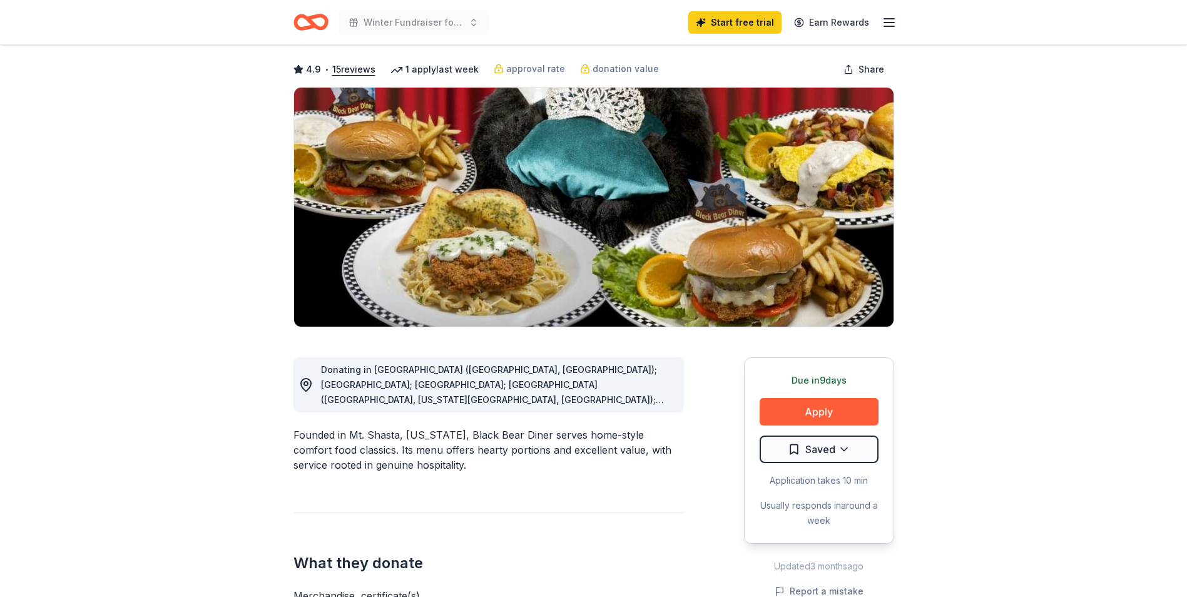
scroll to position [125, 0]
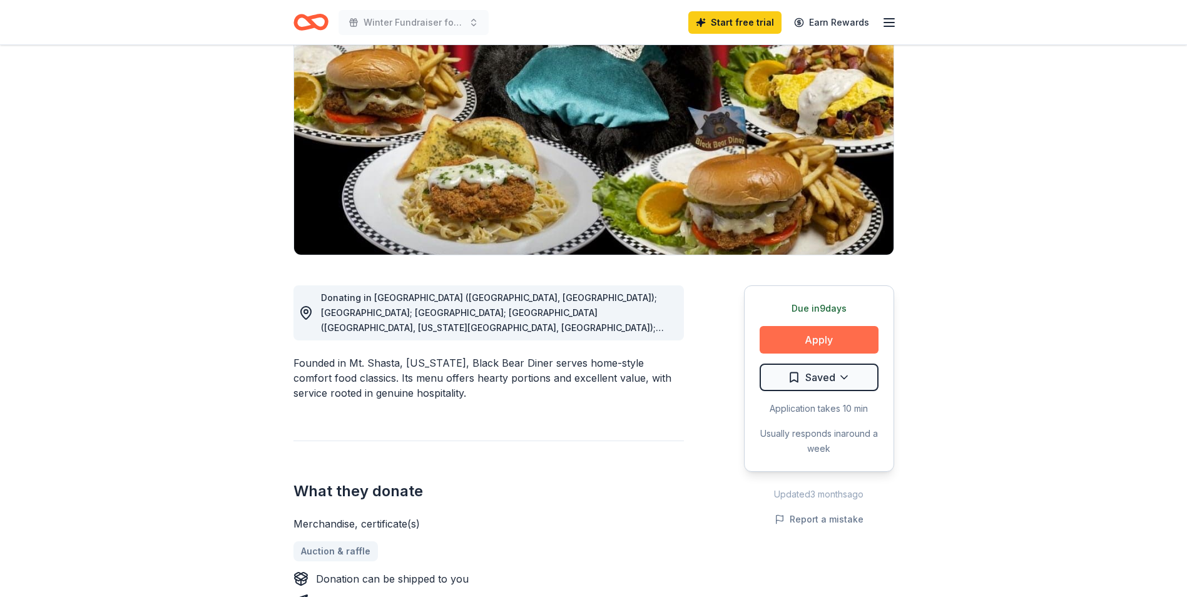
click at [833, 344] on button "Apply" at bounding box center [819, 340] width 119 height 28
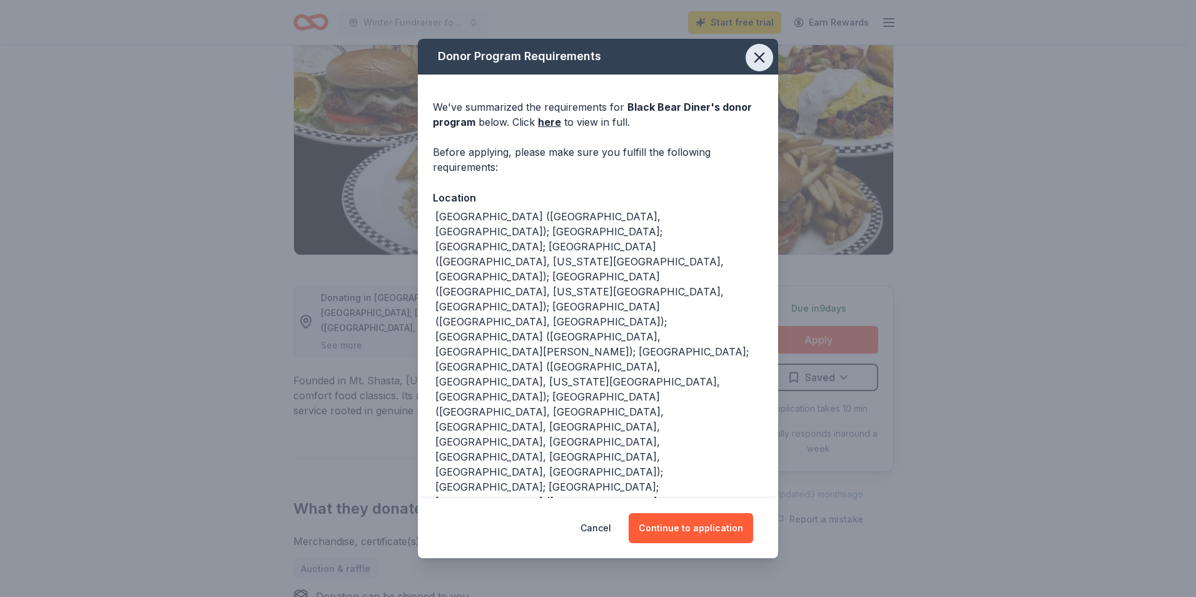
click at [760, 66] on icon "button" at bounding box center [760, 58] width 18 height 18
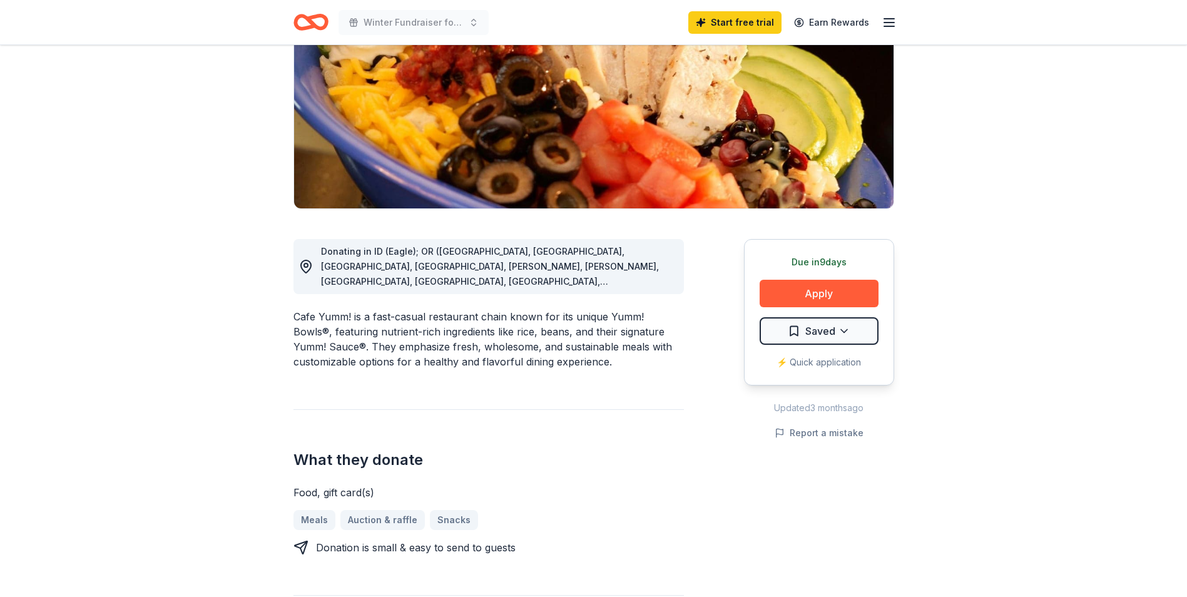
scroll to position [125, 0]
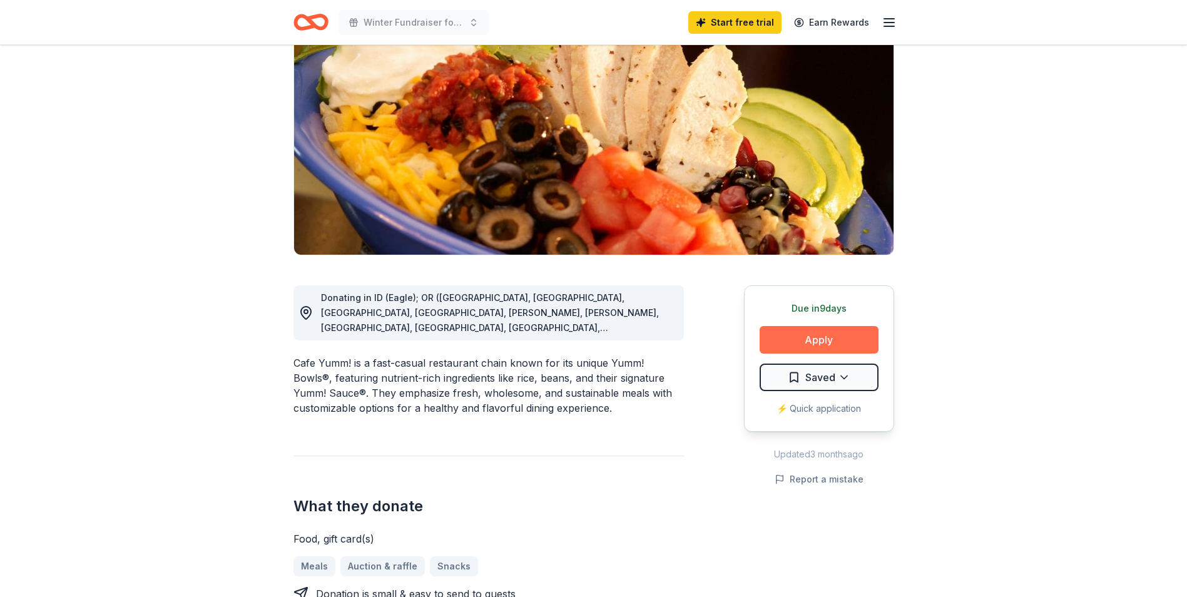
click at [803, 344] on button "Apply" at bounding box center [819, 340] width 119 height 28
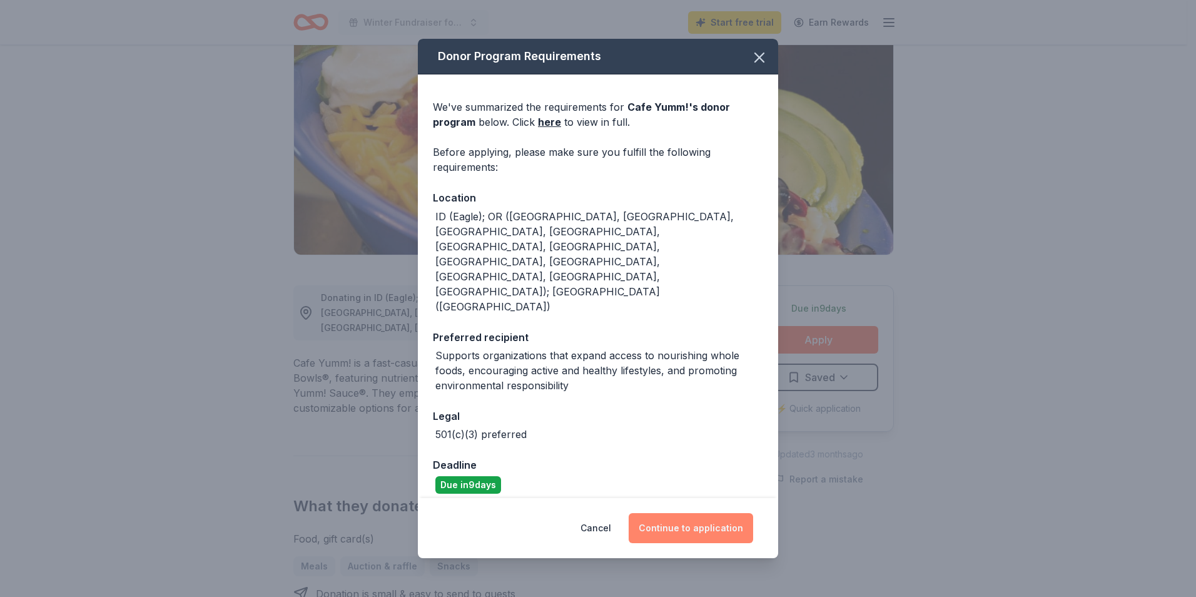
click at [673, 513] on button "Continue to application" at bounding box center [691, 528] width 125 height 30
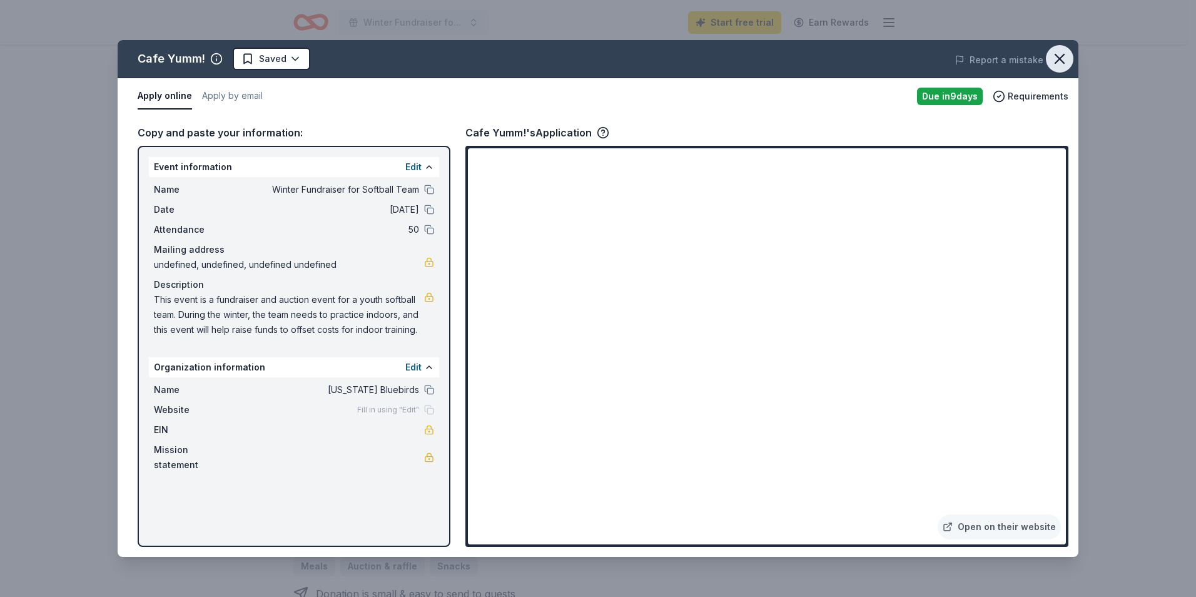
click at [1062, 54] on icon "button" at bounding box center [1060, 59] width 18 height 18
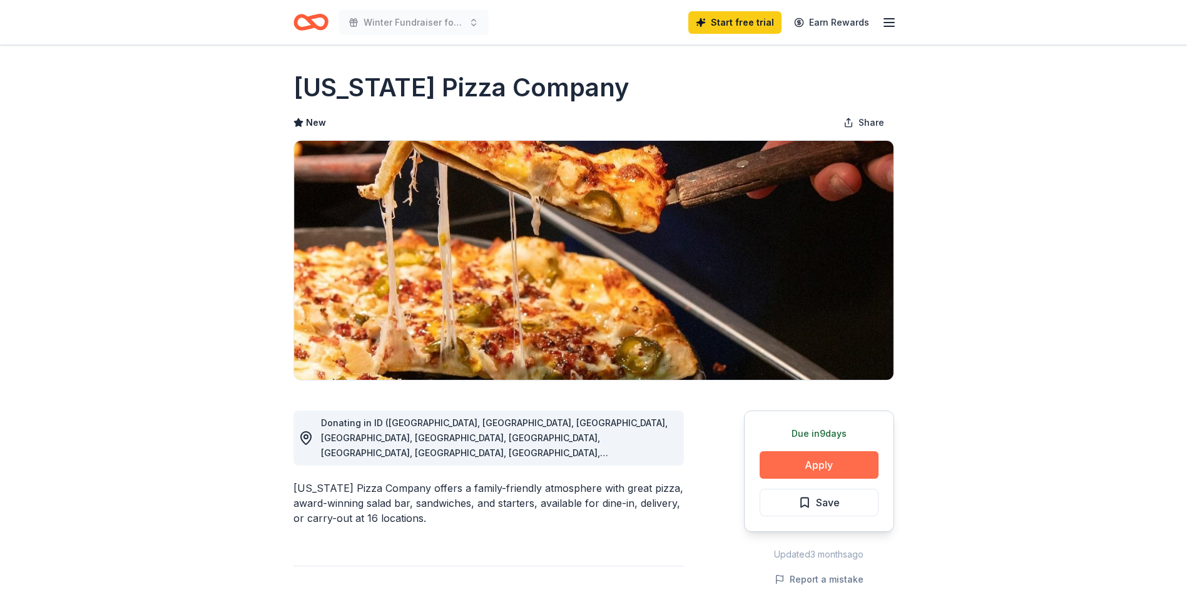
click at [847, 471] on button "Apply" at bounding box center [819, 465] width 119 height 28
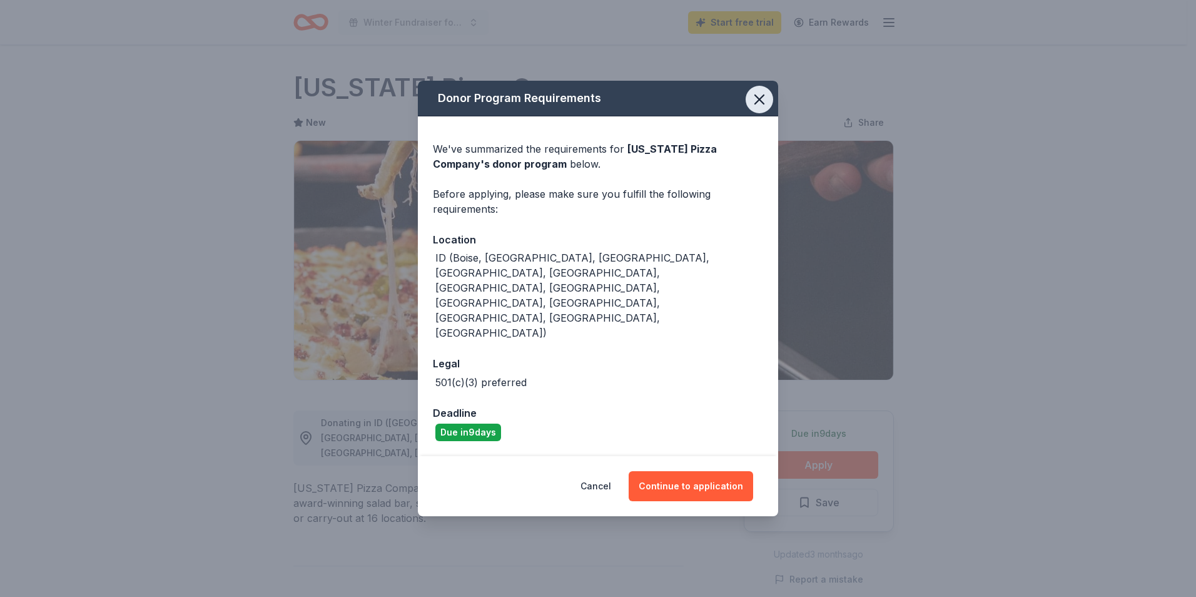
click at [758, 108] on icon "button" at bounding box center [760, 100] width 18 height 18
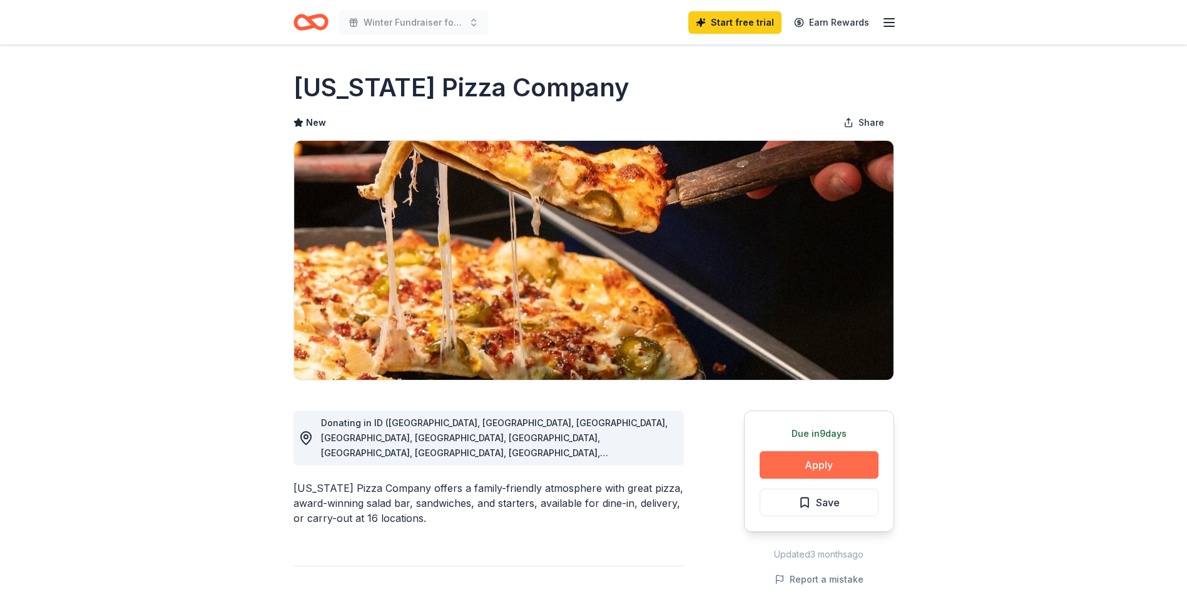
click at [823, 462] on button "Apply" at bounding box center [819, 465] width 119 height 28
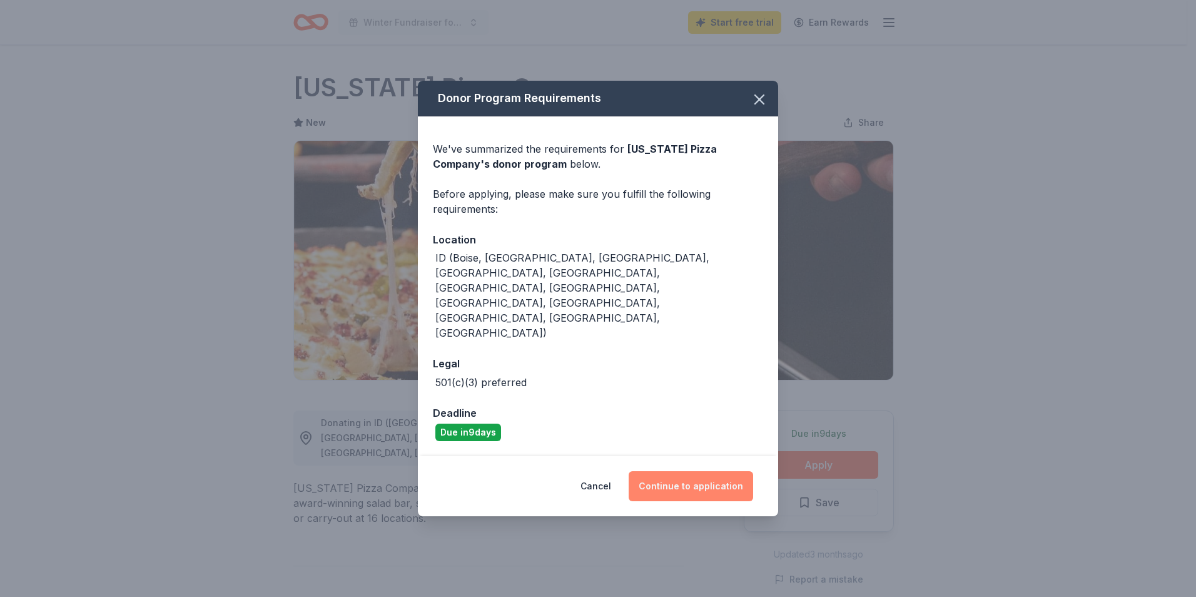
click at [690, 471] on button "Continue to application" at bounding box center [691, 486] width 125 height 30
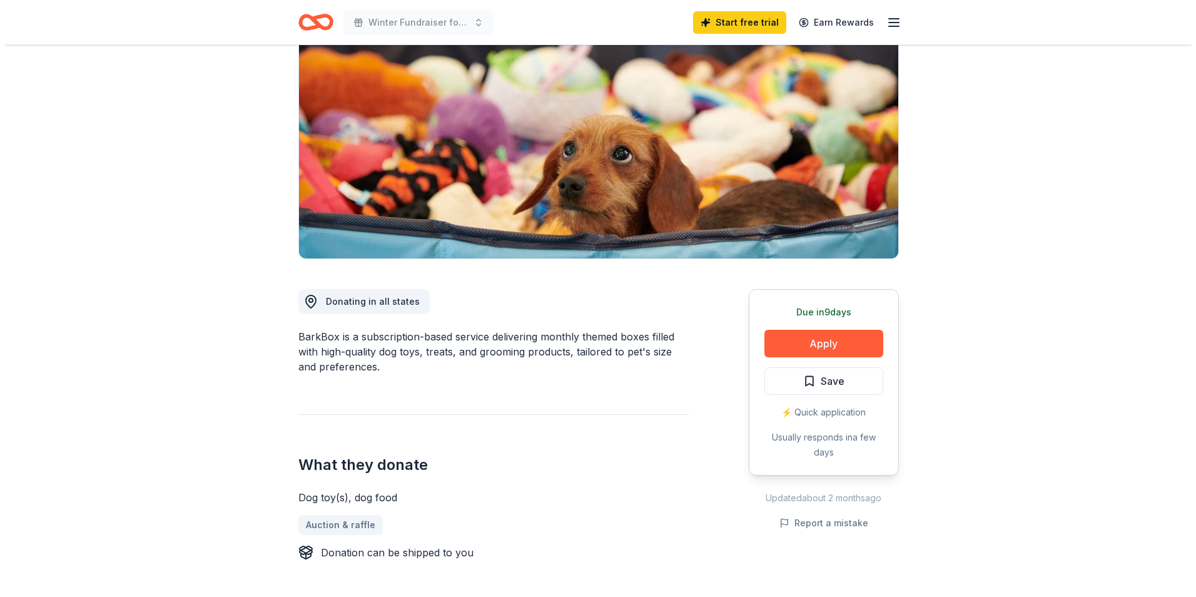
scroll to position [250, 0]
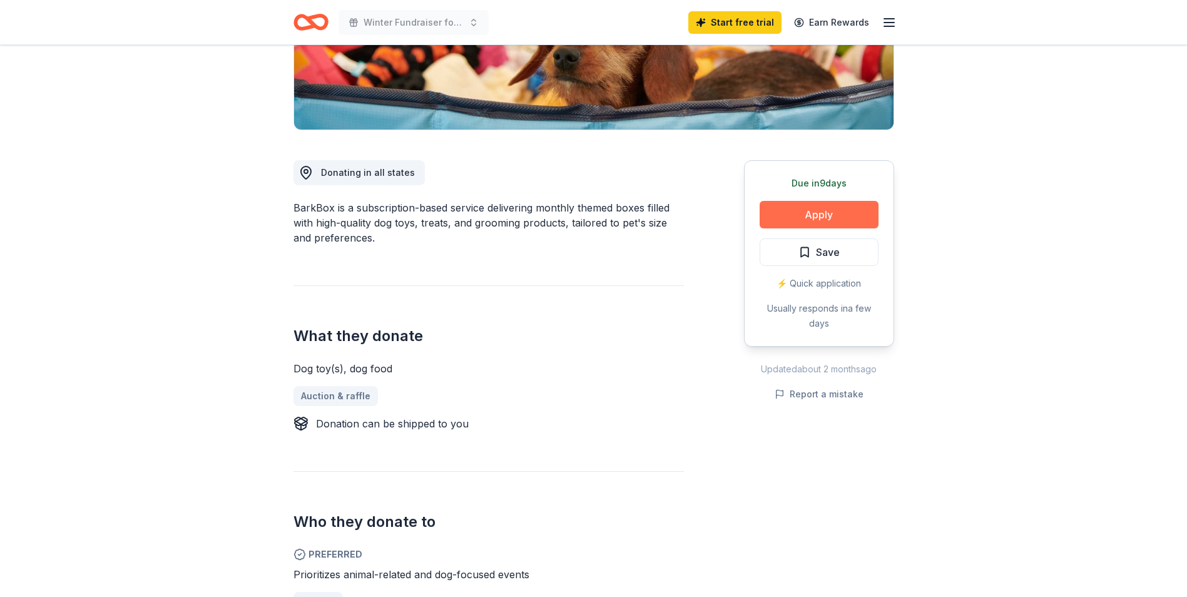
click at [835, 212] on button "Apply" at bounding box center [819, 215] width 119 height 28
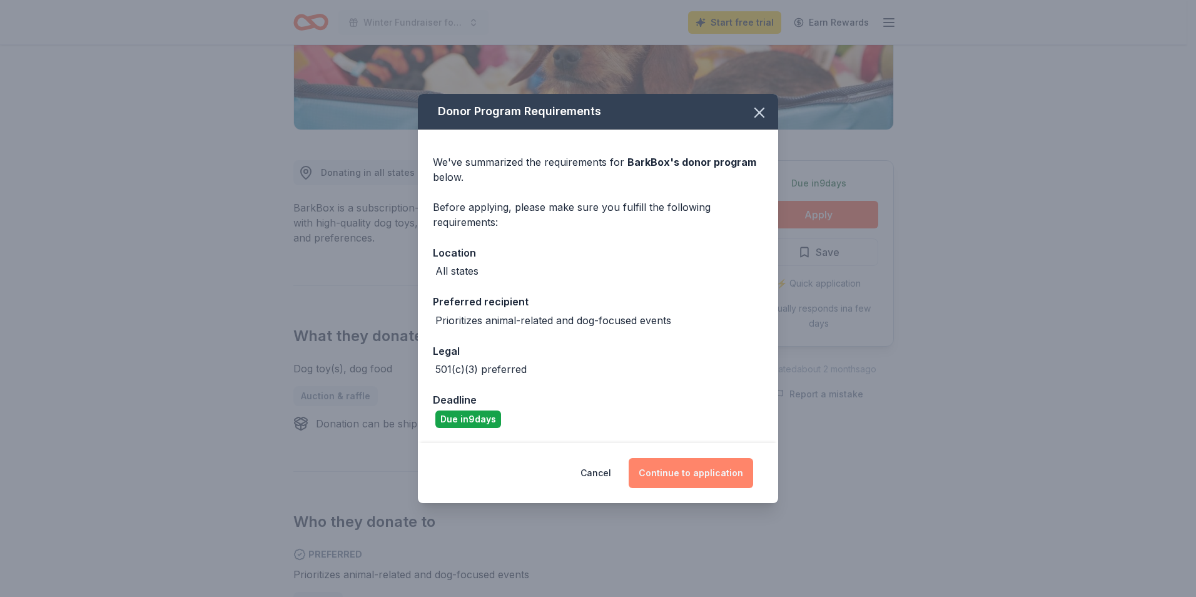
click at [713, 460] on button "Continue to application" at bounding box center [691, 473] width 125 height 30
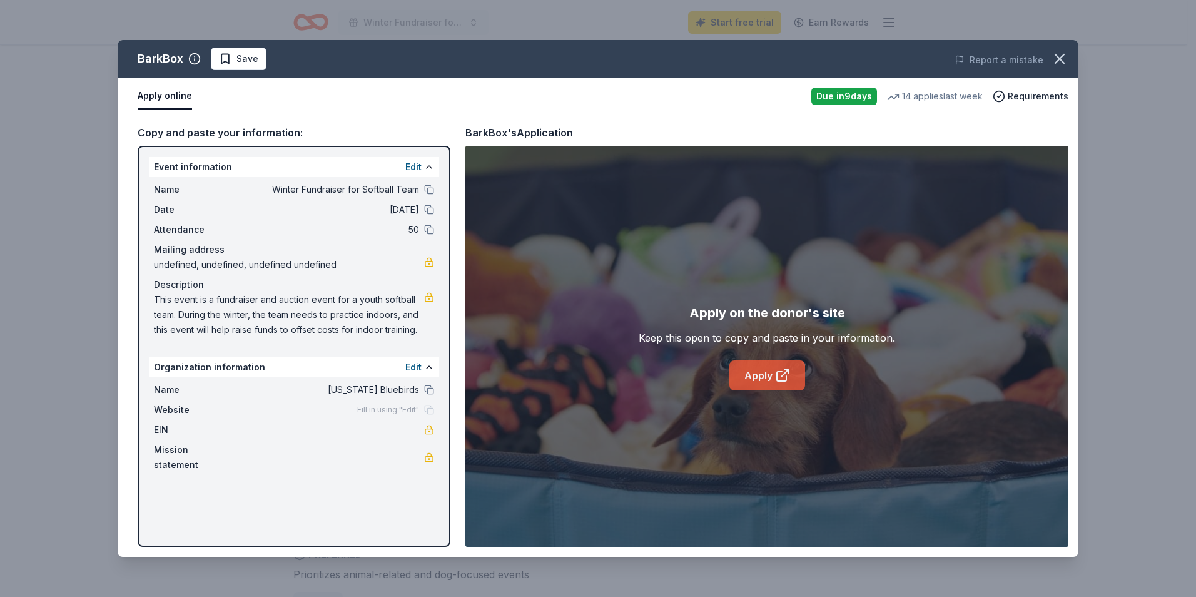
click at [768, 380] on link "Apply" at bounding box center [768, 375] width 76 height 30
